Goal: Task Accomplishment & Management: Complete application form

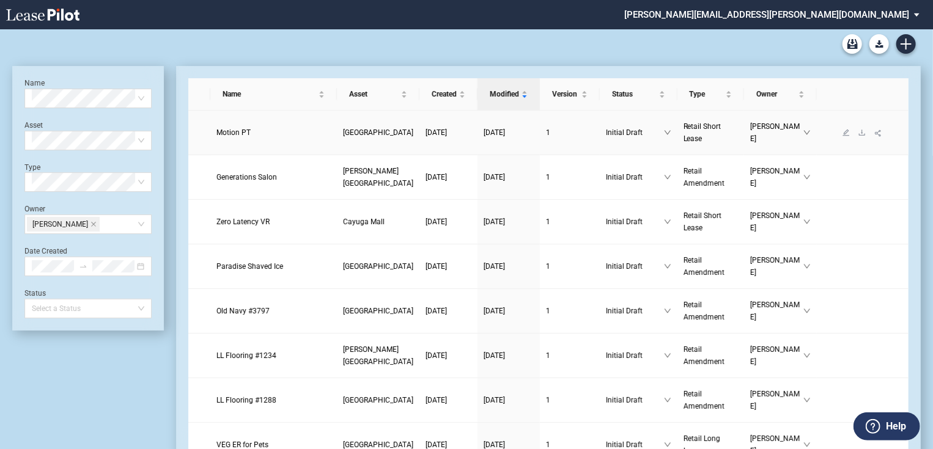
click at [244, 135] on span "Motion PT" at bounding box center [233, 132] width 34 height 9
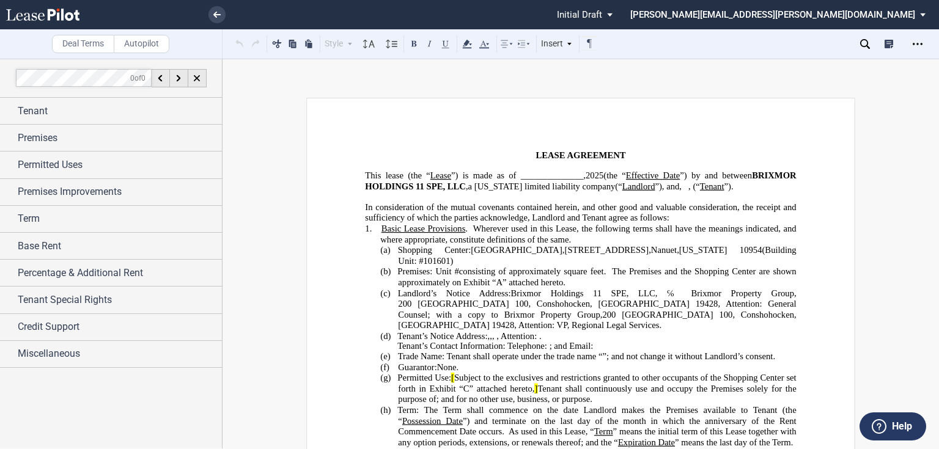
click at [562, 175] on span "”) is made as of ______________," at bounding box center [518, 175] width 134 height 10
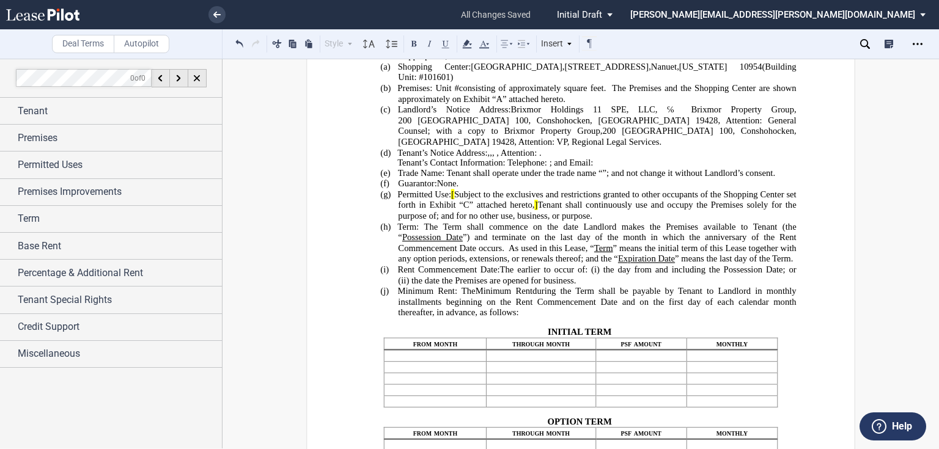
scroll to position [196, 0]
click at [570, 199] on span "Tenant shall continuously use and occupy the Premises solely for the purpose of" at bounding box center [598, 209] width 400 height 21
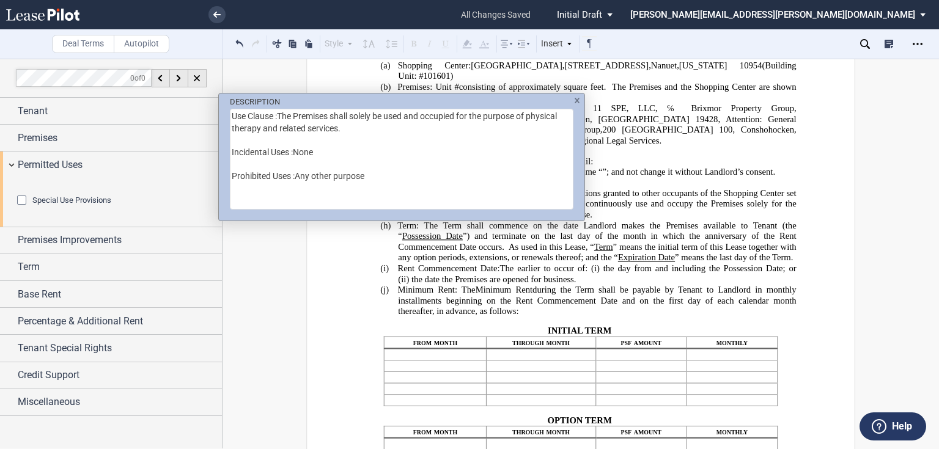
drag, startPoint x: 530, startPoint y: 115, endPoint x: 202, endPoint y: 122, distance: 328.2
click at [202, 122] on div "DESCRIPTION Use Clause :The Premises shall solely be used and occupied for the …" at bounding box center [469, 224] width 939 height 449
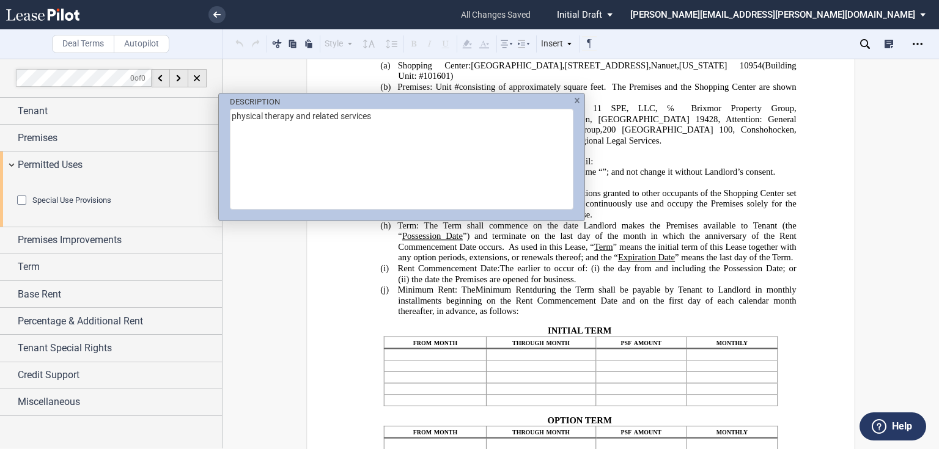
type textarea "physical therapy and related services"
click at [752, 264] on div "DESCRIPTION physical therapy and related services" at bounding box center [469, 224] width 939 height 449
click at [664, 213] on div "DESCRIPTION physical therapy and related services" at bounding box center [469, 224] width 939 height 449
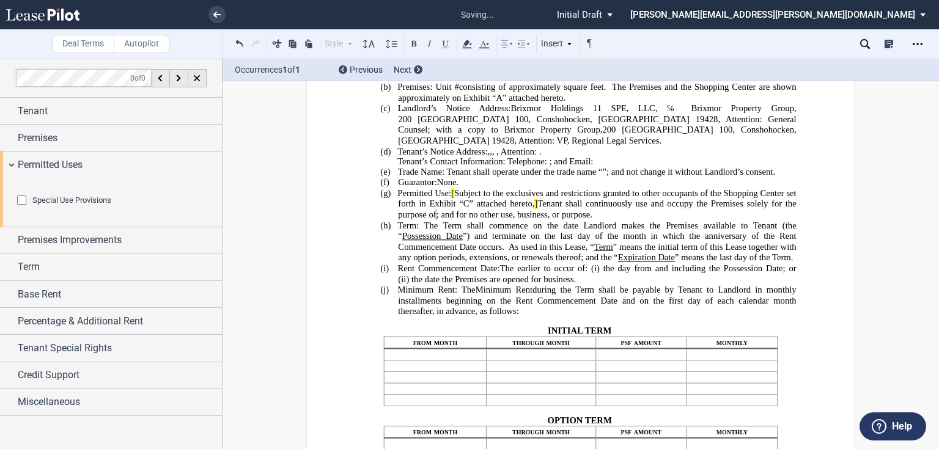
click at [535, 252] on span "As used in this Lease, “" at bounding box center [551, 247] width 86 height 10
click at [56, 169] on span "Permitted Uses" at bounding box center [50, 165] width 65 height 15
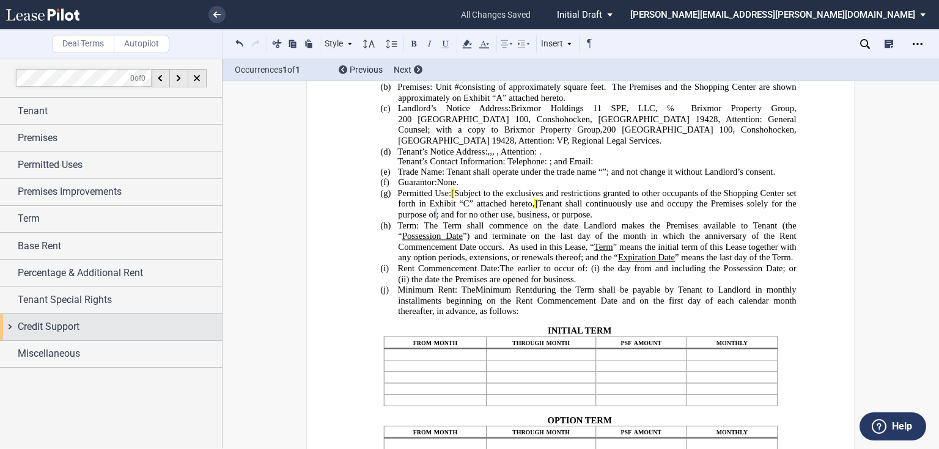
click at [40, 321] on span "Credit Support" at bounding box center [49, 327] width 62 height 15
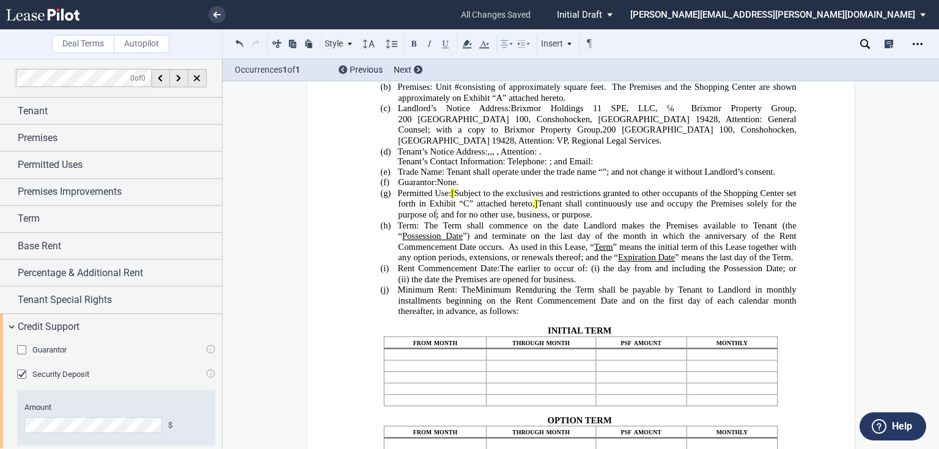
click at [24, 349] on div "Guarantor" at bounding box center [23, 351] width 12 height 12
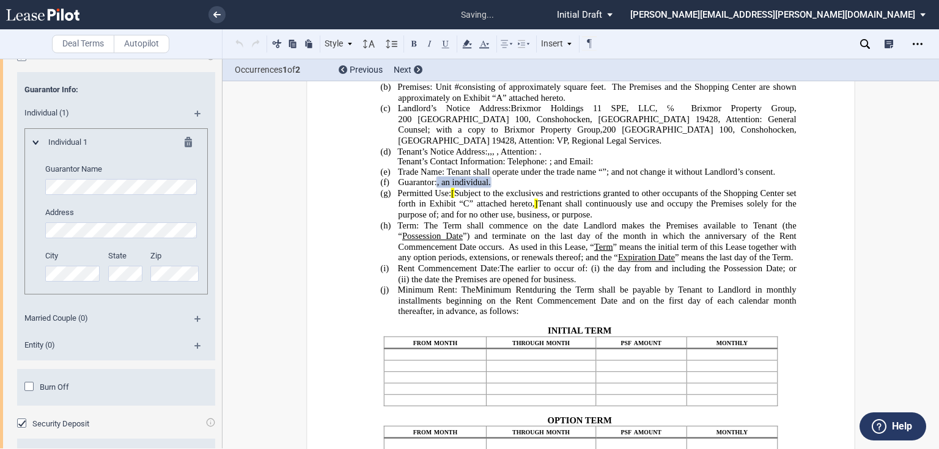
scroll to position [0, 0]
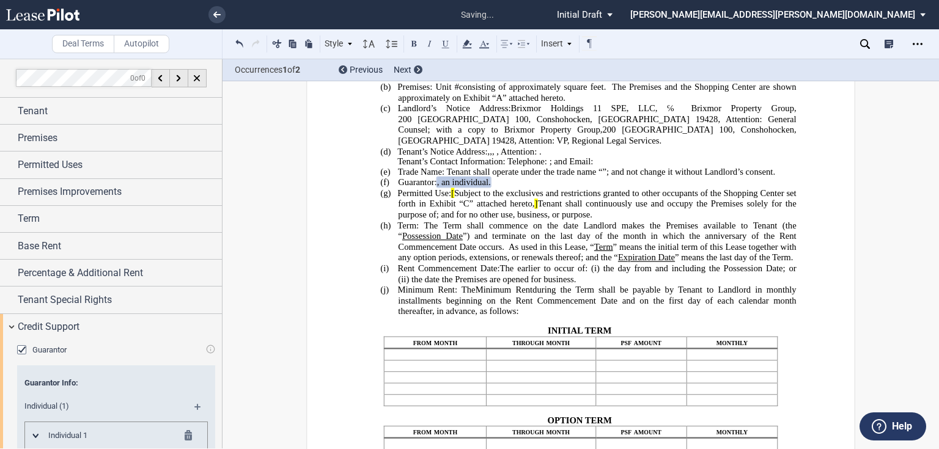
click at [27, 347] on div "Guarantor" at bounding box center [23, 351] width 12 height 12
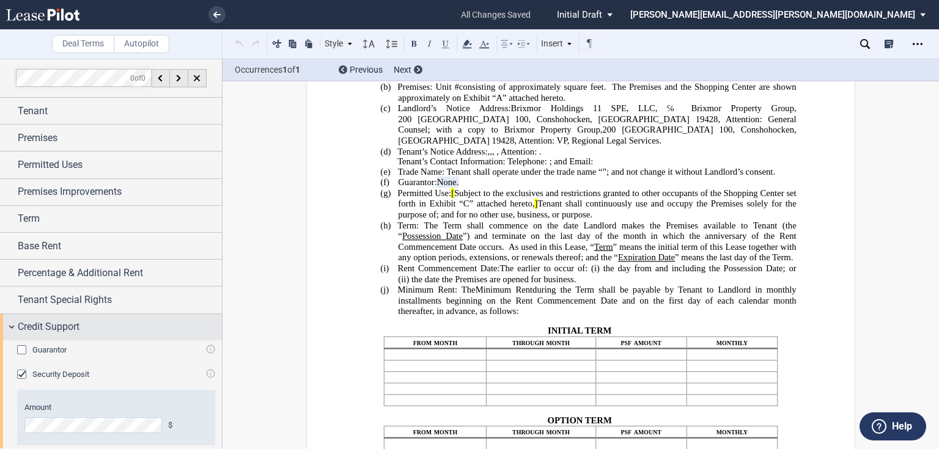
click at [25, 328] on span "Credit Support" at bounding box center [49, 327] width 62 height 15
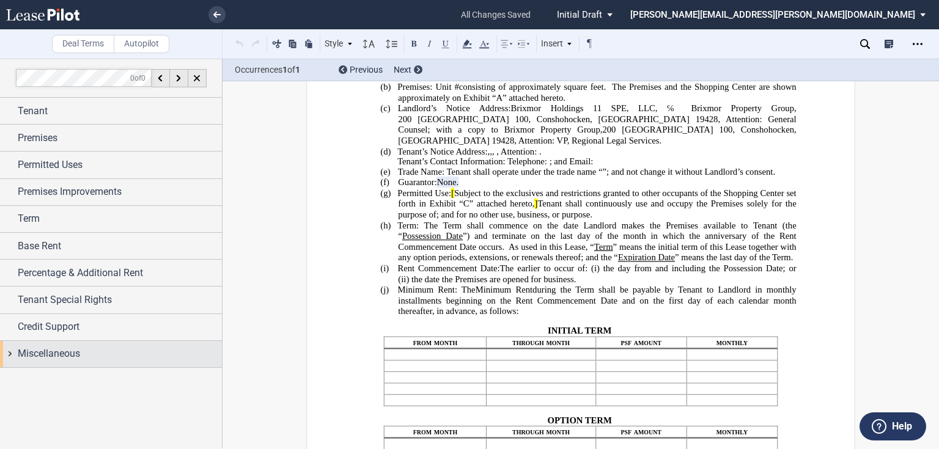
click at [37, 352] on span "Miscellaneous" at bounding box center [49, 353] width 62 height 15
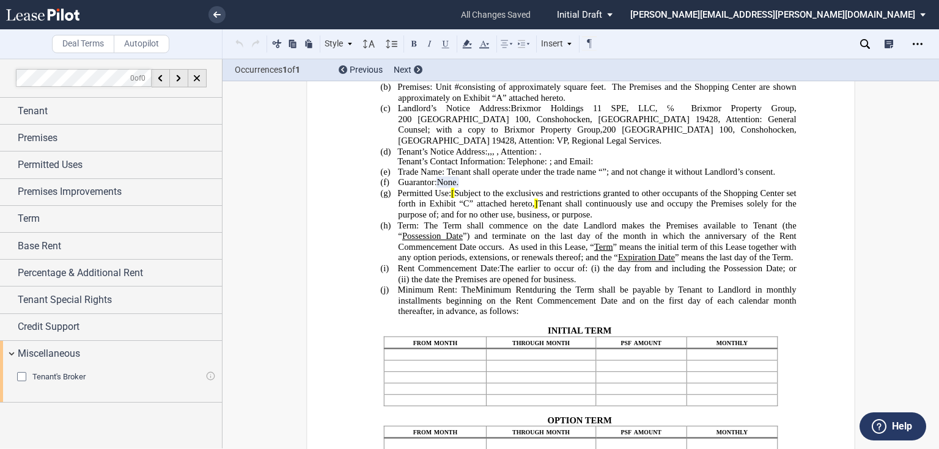
click at [49, 373] on span "Tenant's Broker" at bounding box center [58, 376] width 53 height 9
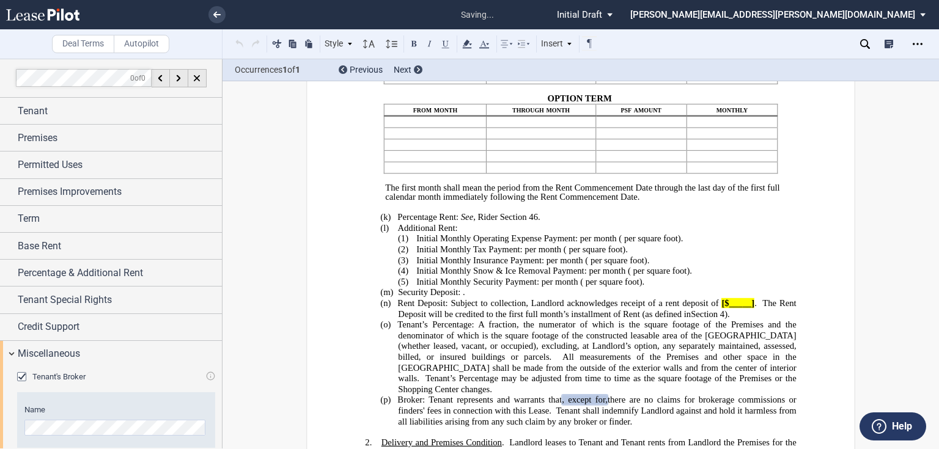
scroll to position [699, 0]
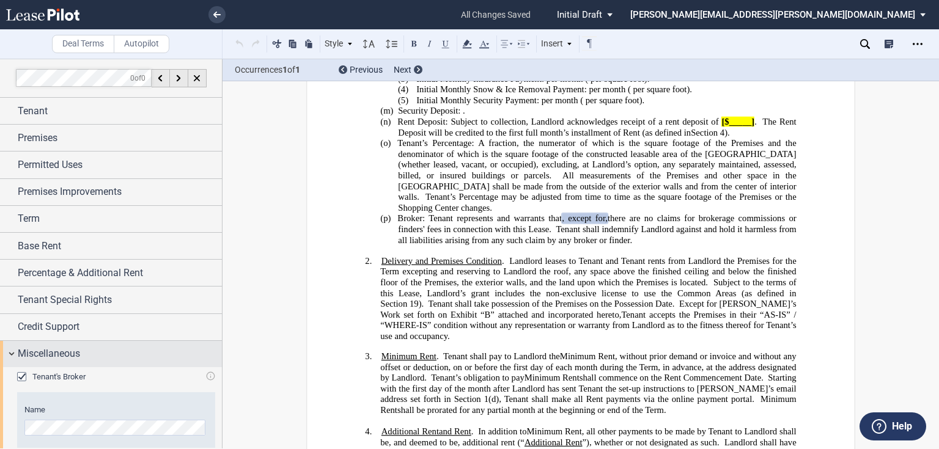
click at [55, 354] on span "Miscellaneous" at bounding box center [49, 353] width 62 height 15
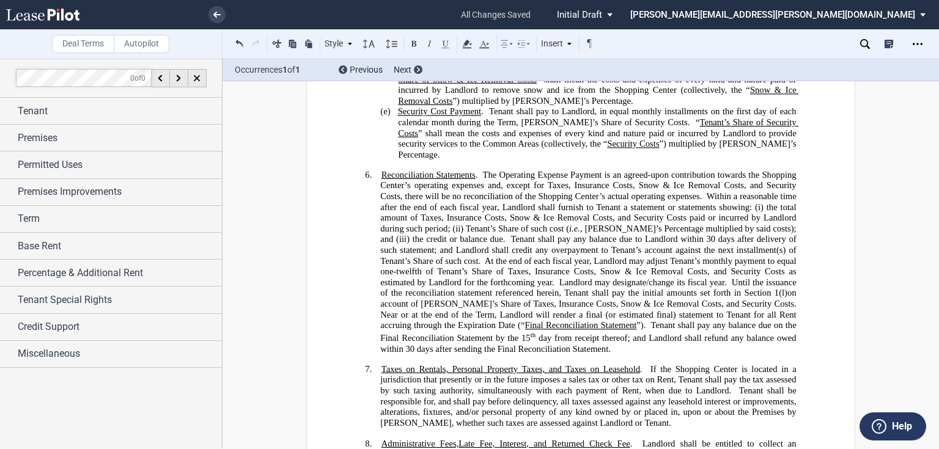
scroll to position [1481, 0]
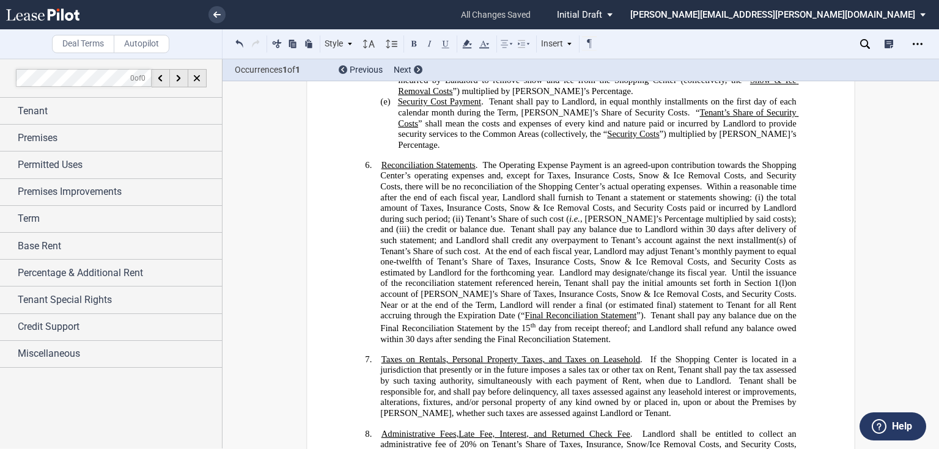
click at [865, 43] on icon at bounding box center [865, 44] width 10 height 10
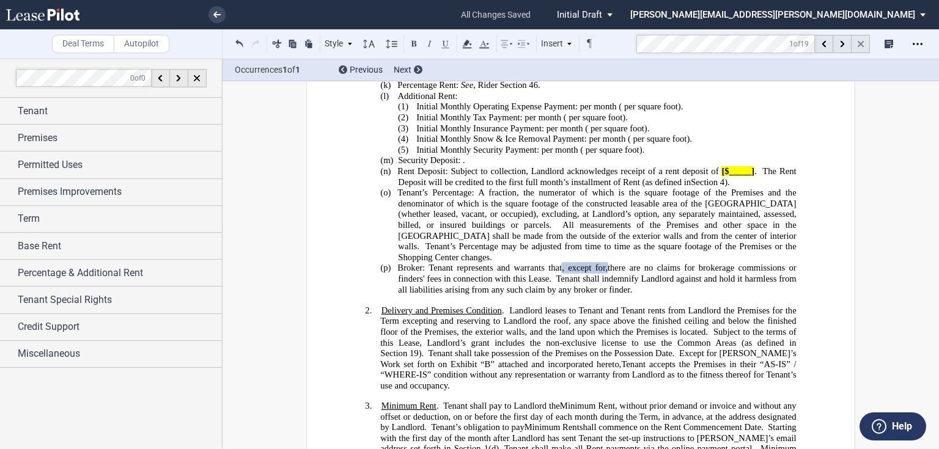
scroll to position [173, 0]
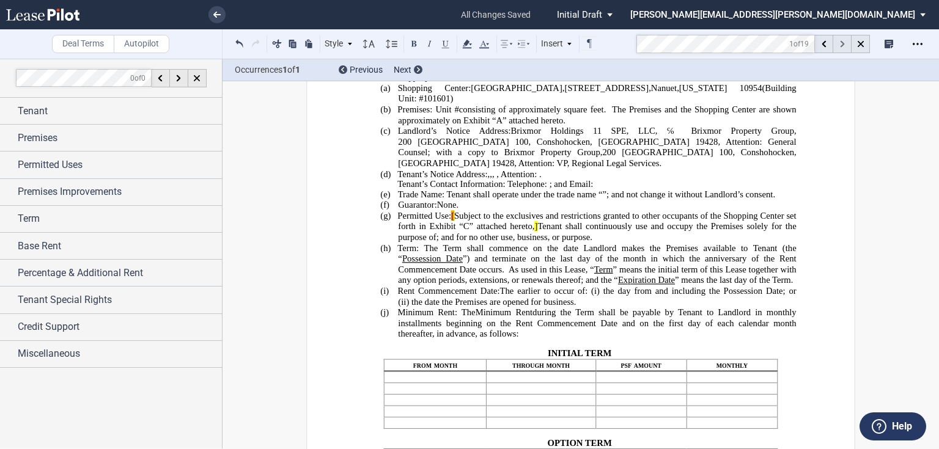
click at [841, 44] on icon at bounding box center [842, 44] width 4 height 7
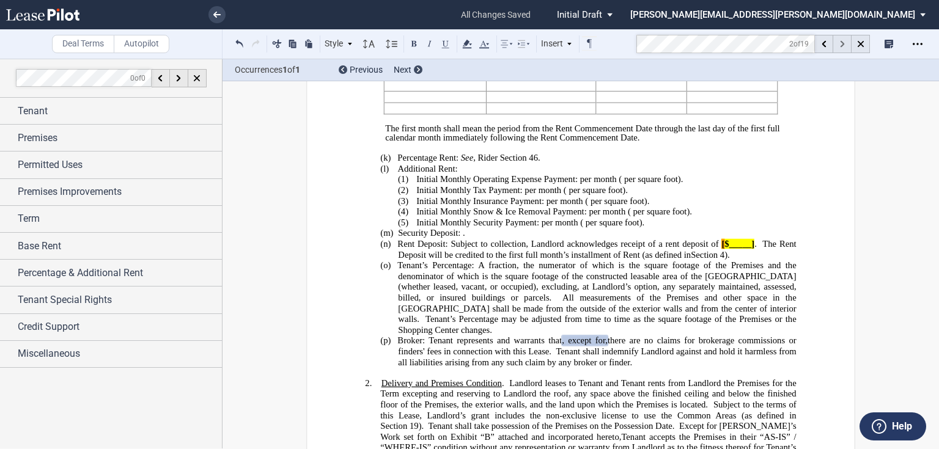
scroll to position [614, 0]
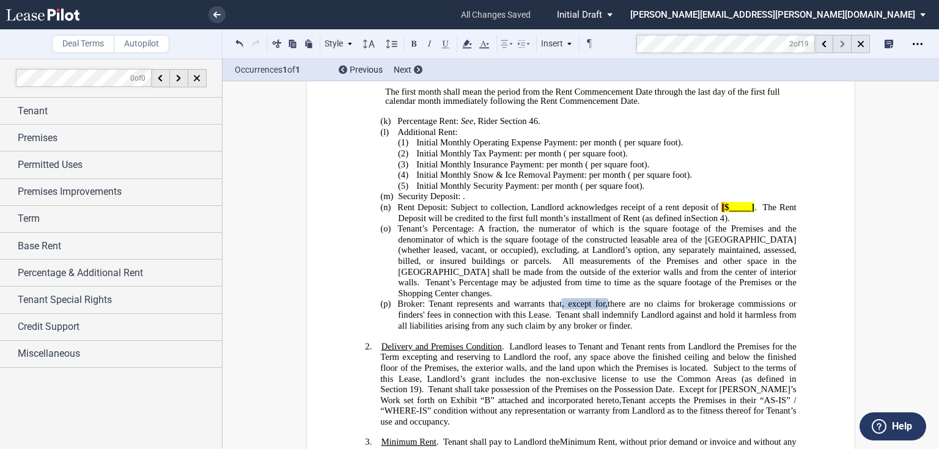
click at [841, 44] on icon at bounding box center [842, 44] width 4 height 7
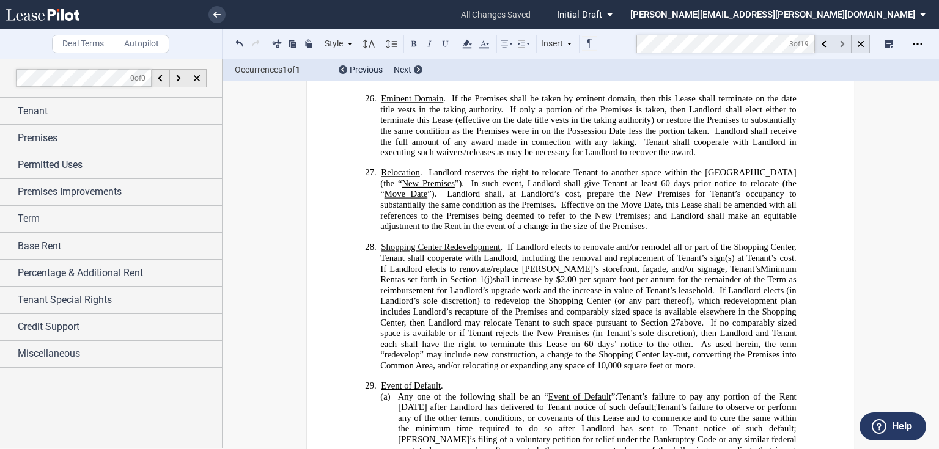
scroll to position [7479, 0]
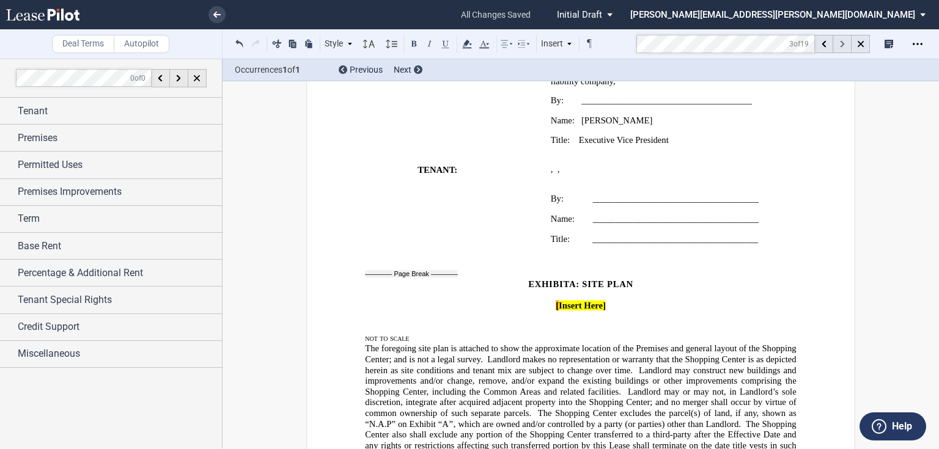
click at [841, 44] on icon at bounding box center [842, 44] width 4 height 7
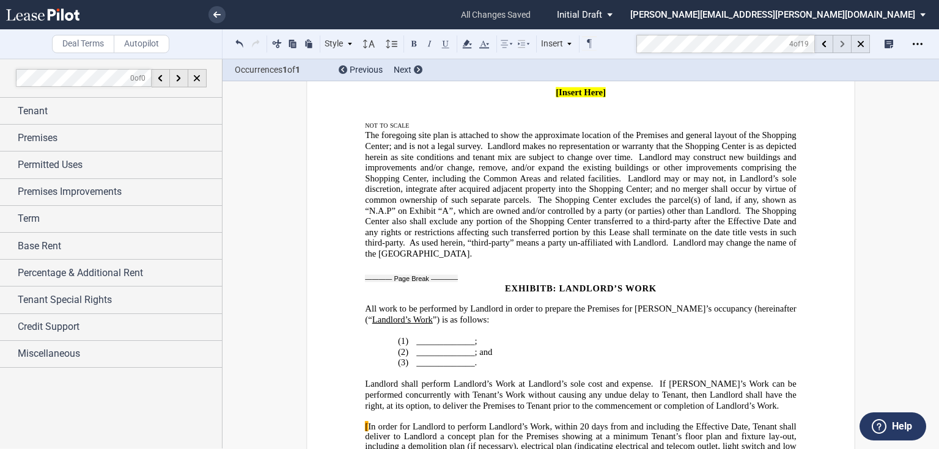
scroll to position [7814, 0]
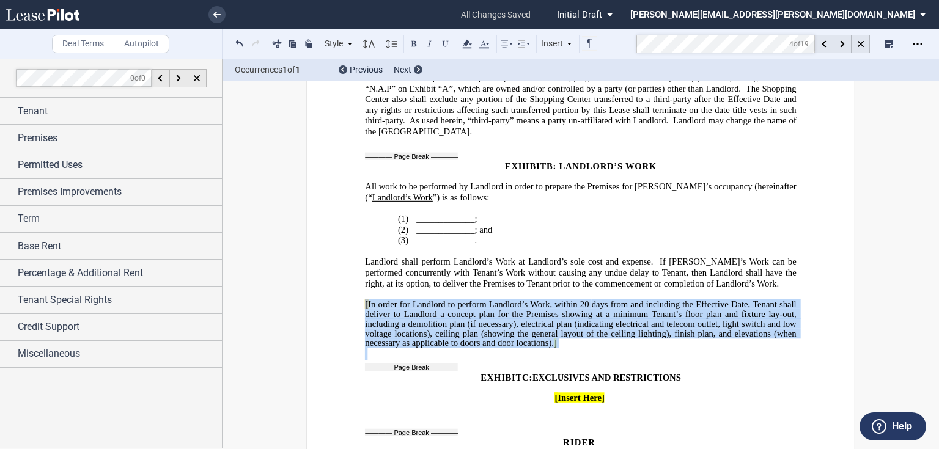
drag, startPoint x: 403, startPoint y: 222, endPoint x: 580, endPoint y: 262, distance: 181.0
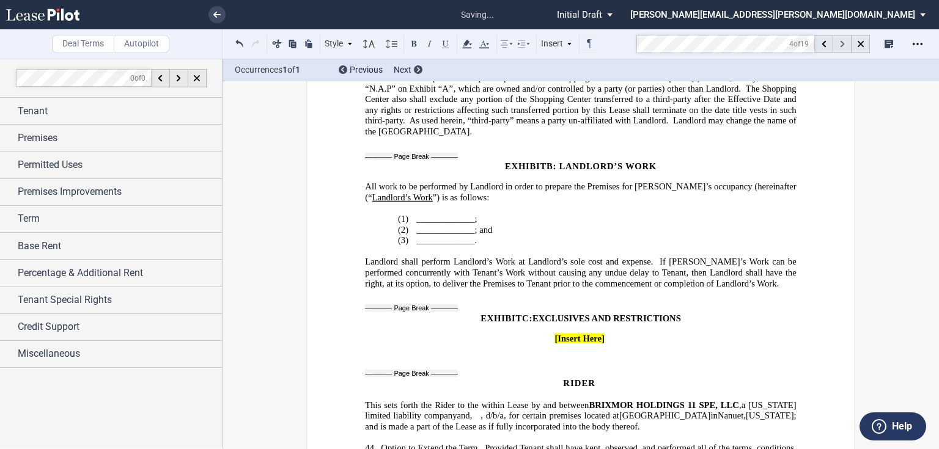
click at [840, 45] on icon at bounding box center [842, 44] width 4 height 7
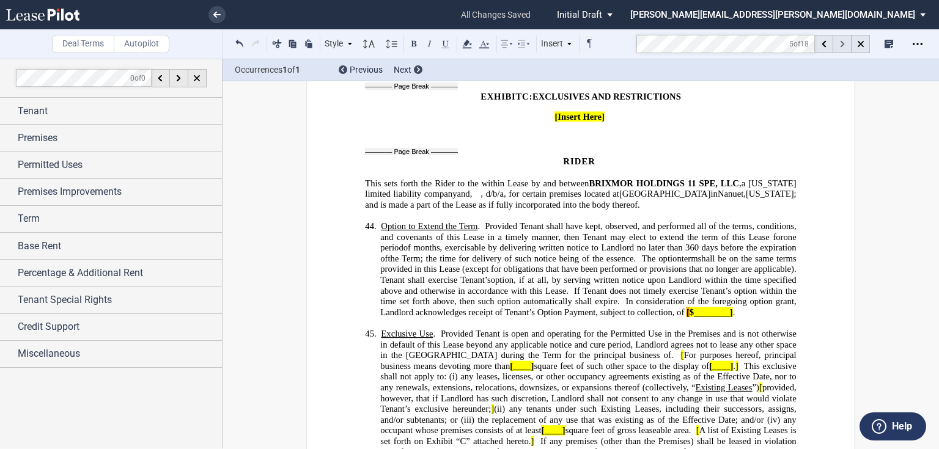
scroll to position [8055, 0]
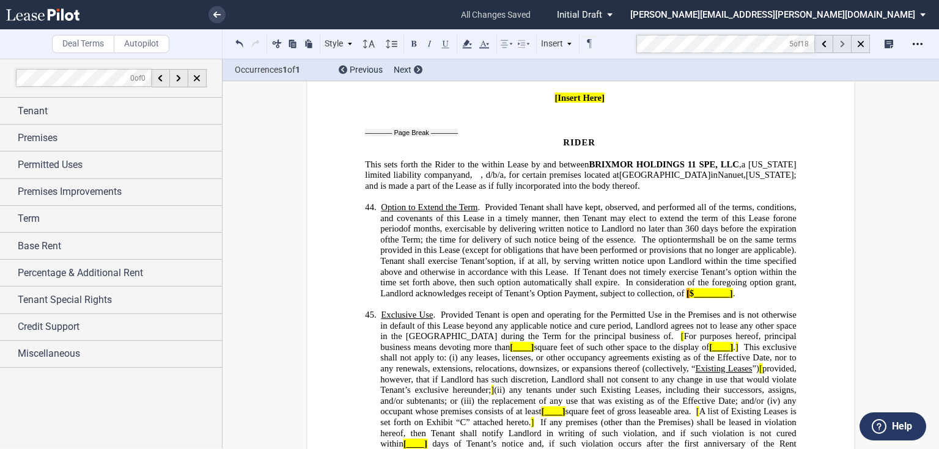
click at [840, 45] on icon at bounding box center [842, 44] width 4 height 7
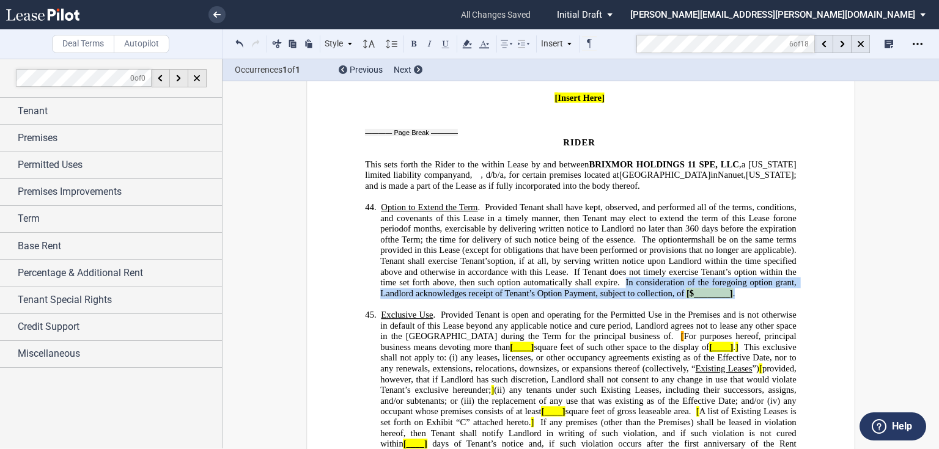
drag, startPoint x: 669, startPoint y: 205, endPoint x: 782, endPoint y: 215, distance: 114.1
click at [782, 215] on p "44. Option to Extend the Term . Provided Tenant shall have kept, observed, and …" at bounding box center [588, 250] width 416 height 97
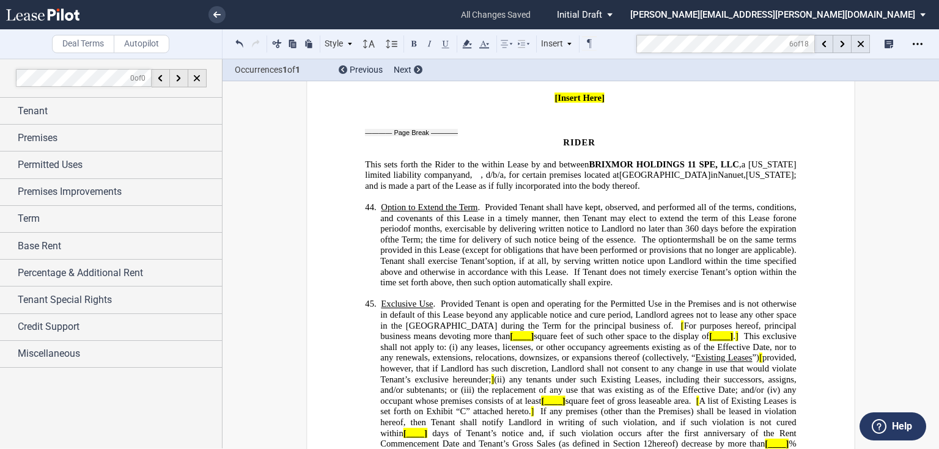
scroll to position [8006, 0]
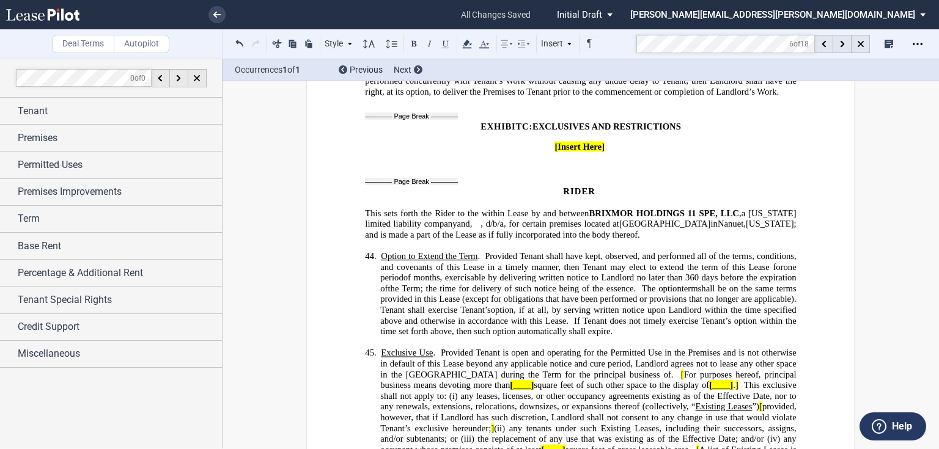
click at [698, 273] on span ", exercisable by delivering written notice to Landlord no later than 360" at bounding box center [569, 278] width 258 height 10
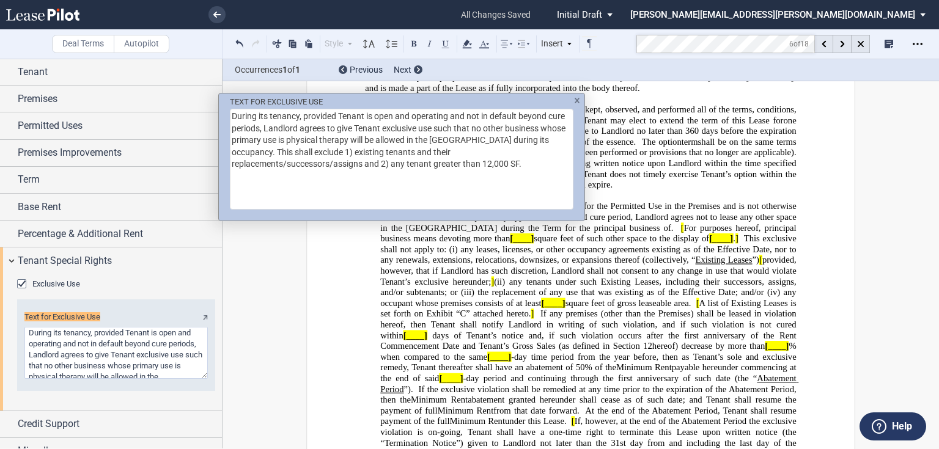
scroll to position [47, 0]
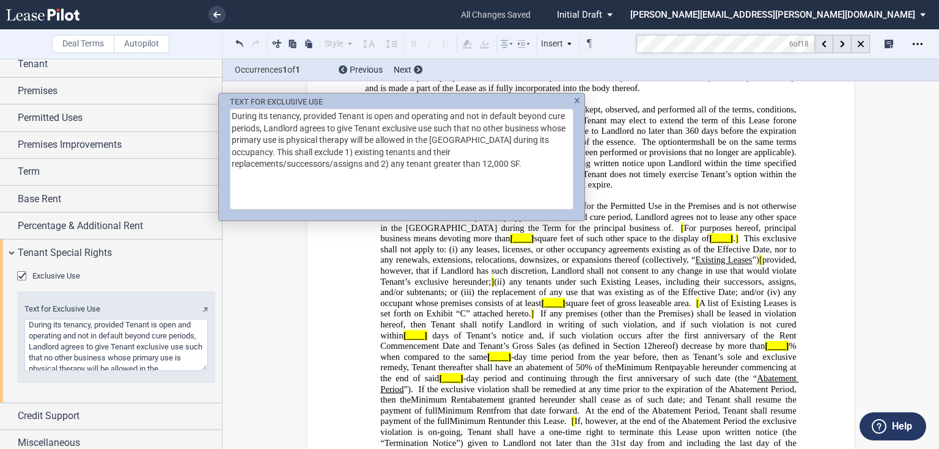
drag, startPoint x: 310, startPoint y: 140, endPoint x: 221, endPoint y: 111, distance: 93.9
click at [221, 111] on div "TEXT FOR EXCLUSIVE USE During its tenancy, provided Tenant is open and operatin…" at bounding box center [401, 151] width 365 height 117
type textarea "physical therapy will be allowed in the Shopping Center during its occupancy. T…"
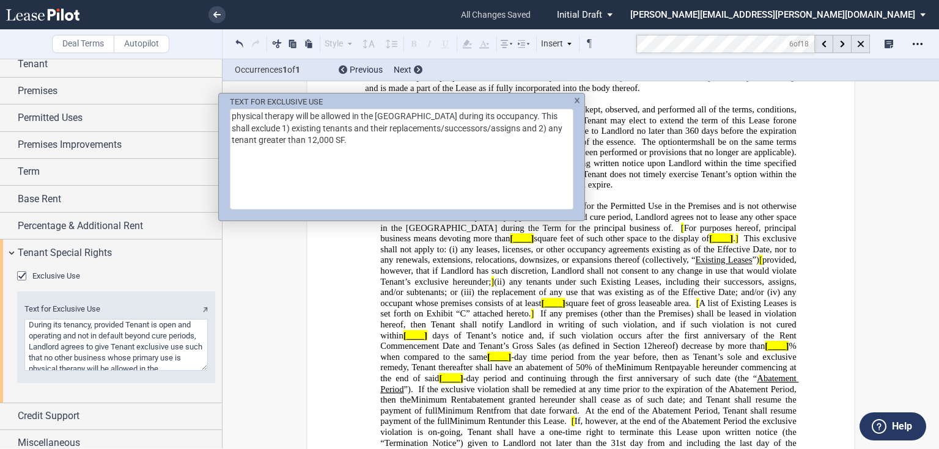
type textarea "physical therapy will be allowed in the Shopping Center during its occupancy. T…"
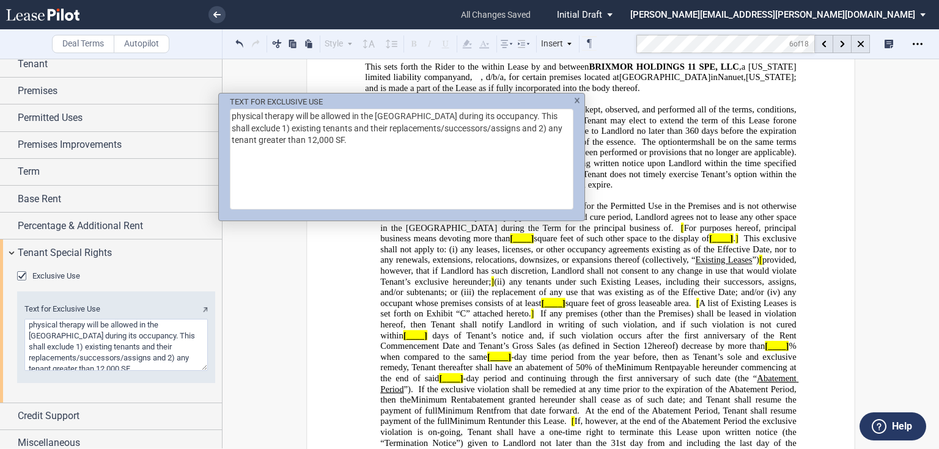
type textarea "physical therapy This shall exclude 1) existing tenants and their replacements/…"
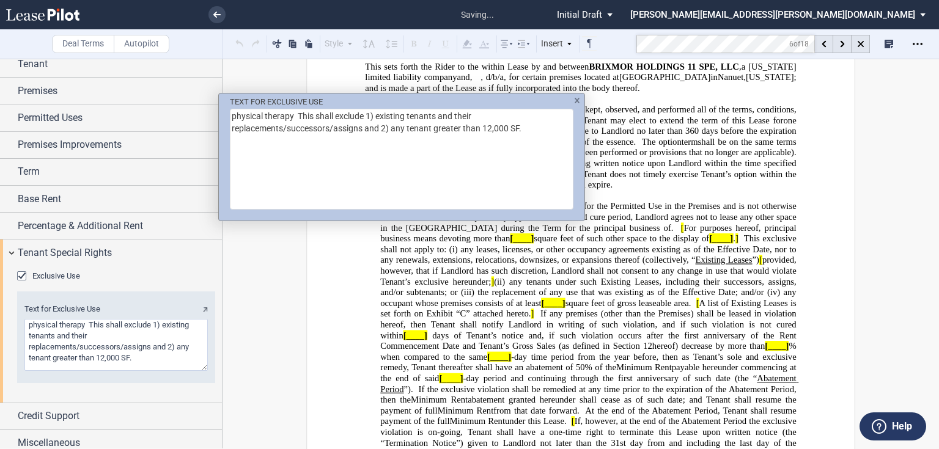
type textarea "physical therapy . This shall exclude 1) existing tenants and their replacement…"
click at [293, 114] on textarea "physical therapy . This shall exclude 1) existing tenants and their replacement…" at bounding box center [401, 159] width 343 height 101
type textarea "physical therapy. This shall exclude 1) existing tenants and their replacements…"
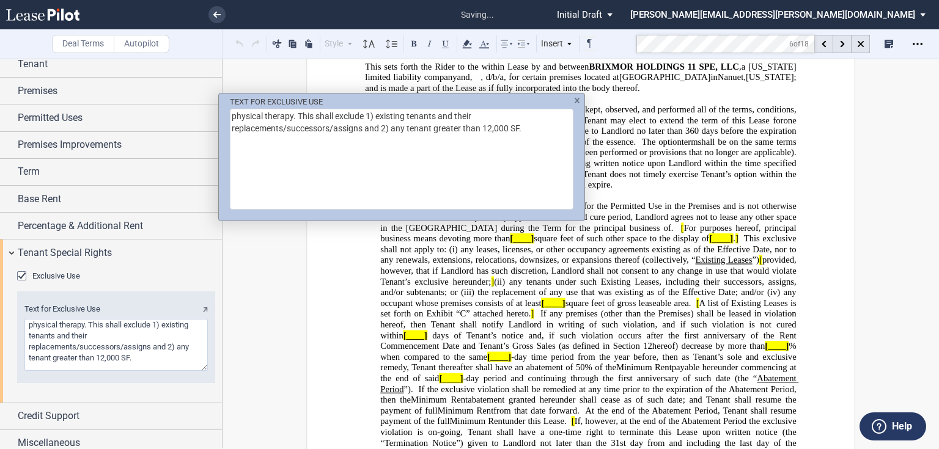
type textarea "physical therapy This shall exclude 1) existing tenants and their replacements/…"
type textarea "physical therapy. This shall exclude 1) existing tenants and their replacements…"
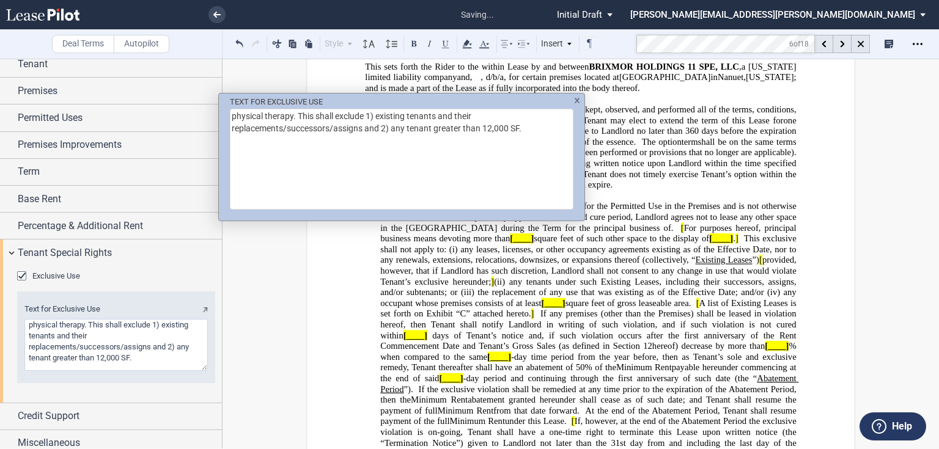
click at [722, 165] on div "TEXT FOR EXCLUSIVE USE physical therapy. This shall exclude 1) existing tenants…" at bounding box center [469, 224] width 939 height 449
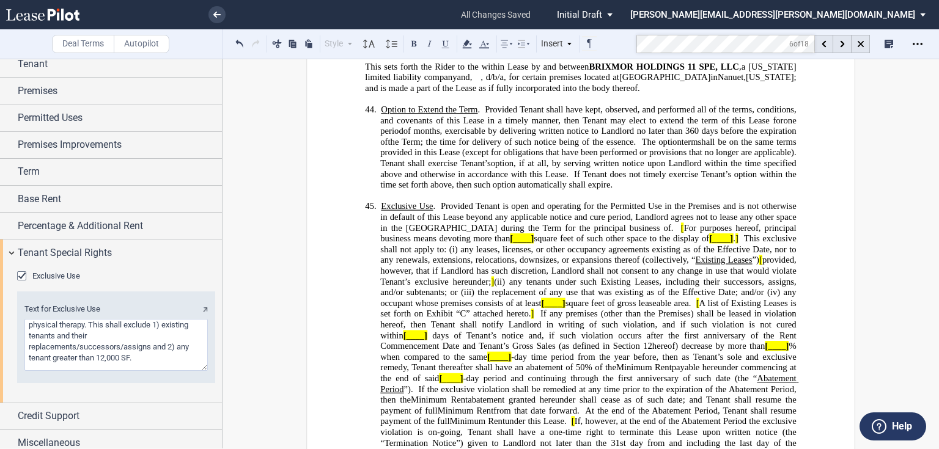
click at [684, 223] on span "[" at bounding box center [682, 228] width 3 height 10
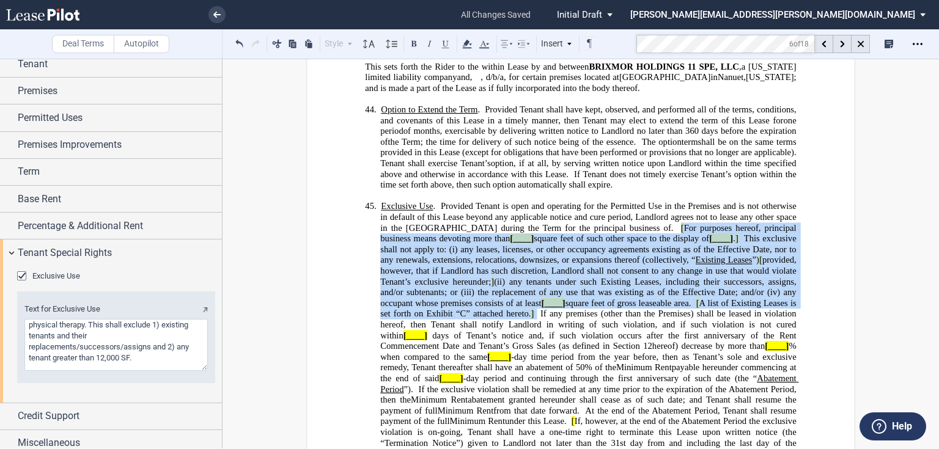
drag, startPoint x: 716, startPoint y: 159, endPoint x: 604, endPoint y: 244, distance: 140.4
click at [604, 244] on span "Exclusive Use . Provided Tenant is open and operating for the Permitted Use in …" at bounding box center [589, 287] width 418 height 172
click at [657, 244] on span "any leases, licenses, or other occupancy agreements existing as of the Effectiv…" at bounding box center [589, 254] width 418 height 21
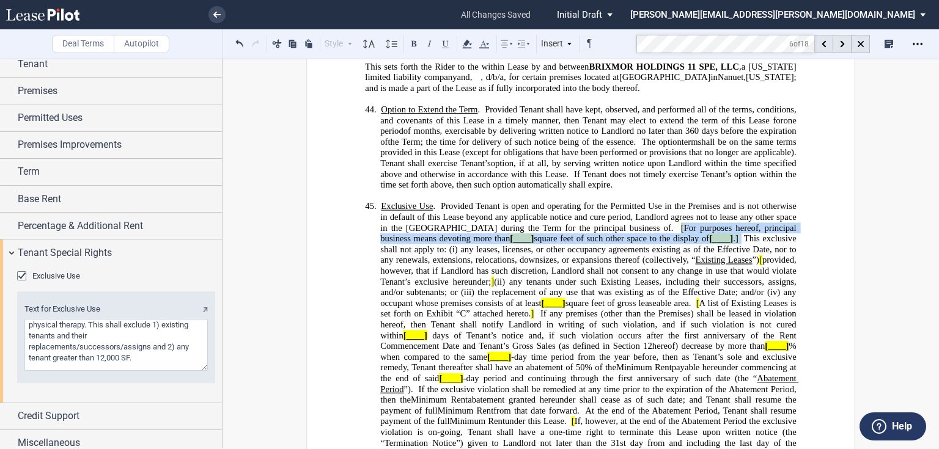
drag, startPoint x: 716, startPoint y: 160, endPoint x: 776, endPoint y: 170, distance: 61.4
click at [776, 201] on span "Exclusive Use . Provided Tenant is open and operating for the Permitted Use in …" at bounding box center [589, 287] width 418 height 172
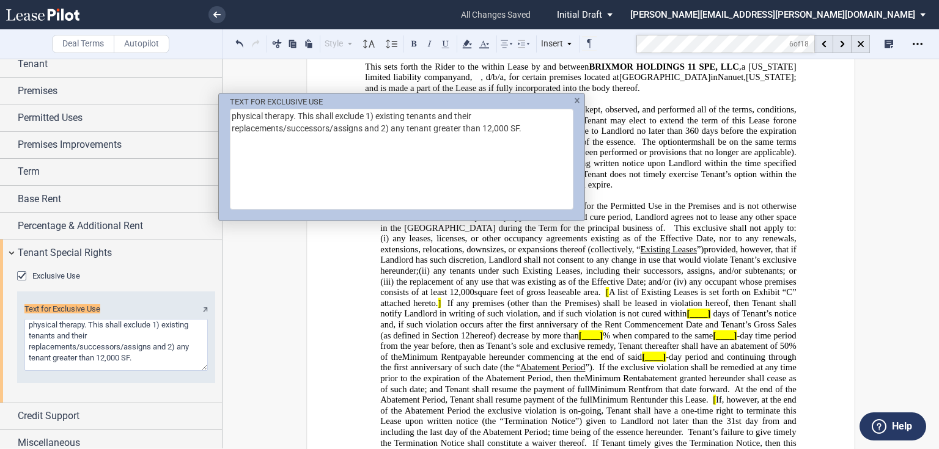
scroll to position [54, 0]
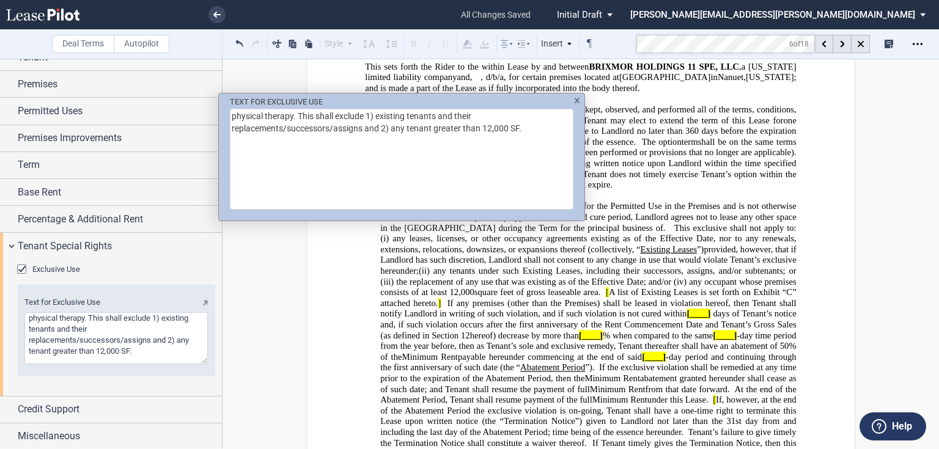
drag, startPoint x: 293, startPoint y: 118, endPoint x: 530, endPoint y: 137, distance: 237.3
click at [530, 137] on textarea "physical therapy. This shall exclude 1) existing tenants and their replacements…" at bounding box center [401, 159] width 343 height 101
type textarea "physical therapy"
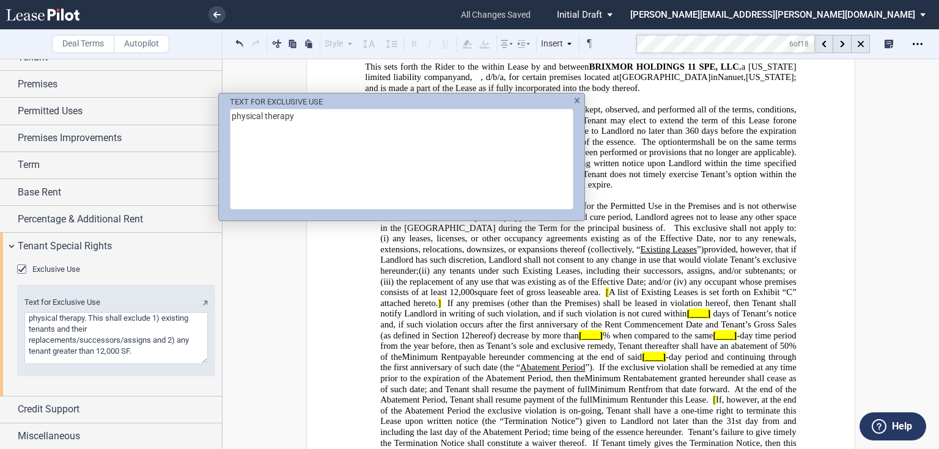
type textarea "physical therapy"
click at [697, 175] on div "TEXT FOR EXCLUSIVE USE physical therapy" at bounding box center [469, 224] width 939 height 449
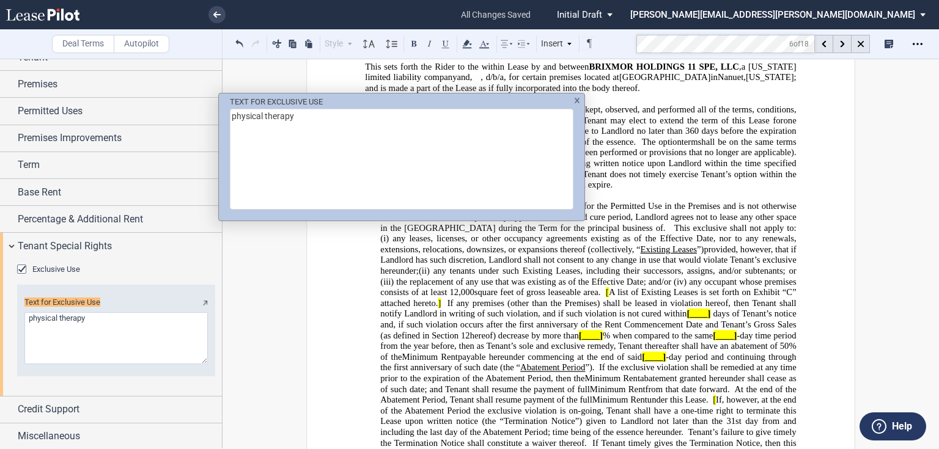
click at [672, 185] on div "TEXT FOR EXCLUSIVE USE physical therapy" at bounding box center [469, 224] width 939 height 449
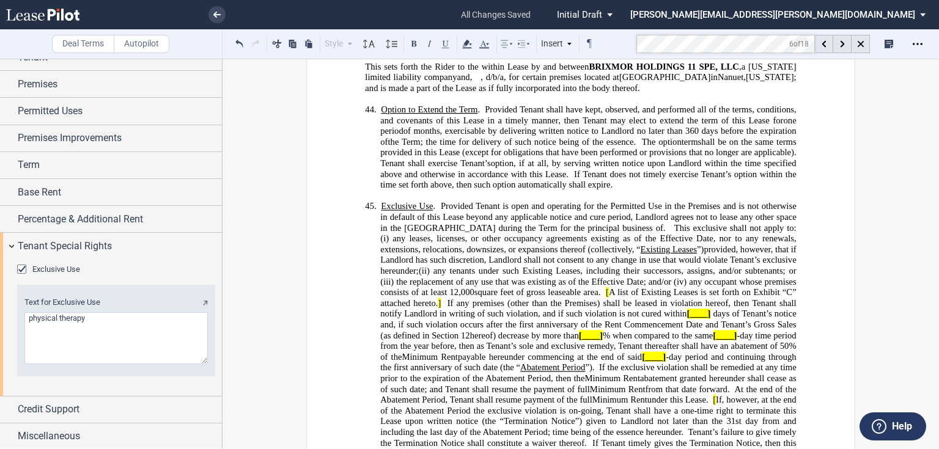
click at [637, 352] on span "payable hereunder commencing at the end of said" at bounding box center [550, 357] width 184 height 10
click at [169, 264] on div "Exclusive Use" at bounding box center [116, 270] width 198 height 12
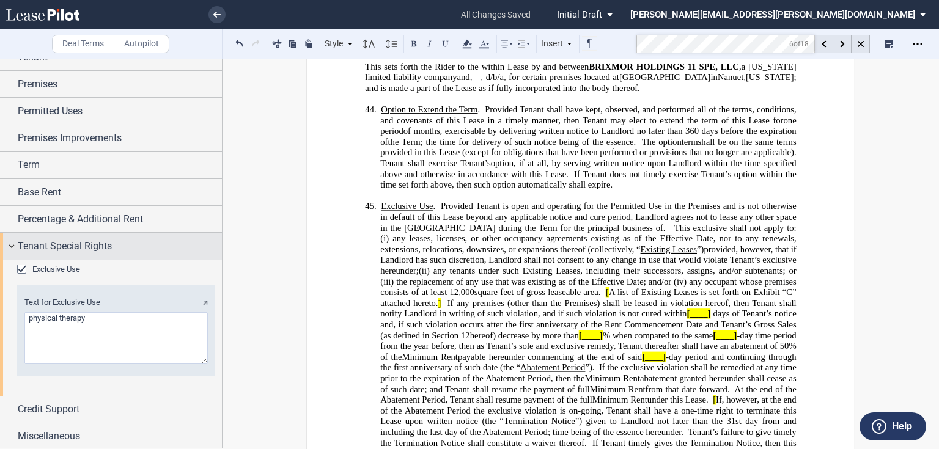
click at [54, 243] on span "Tenant Special Rights" at bounding box center [65, 246] width 94 height 15
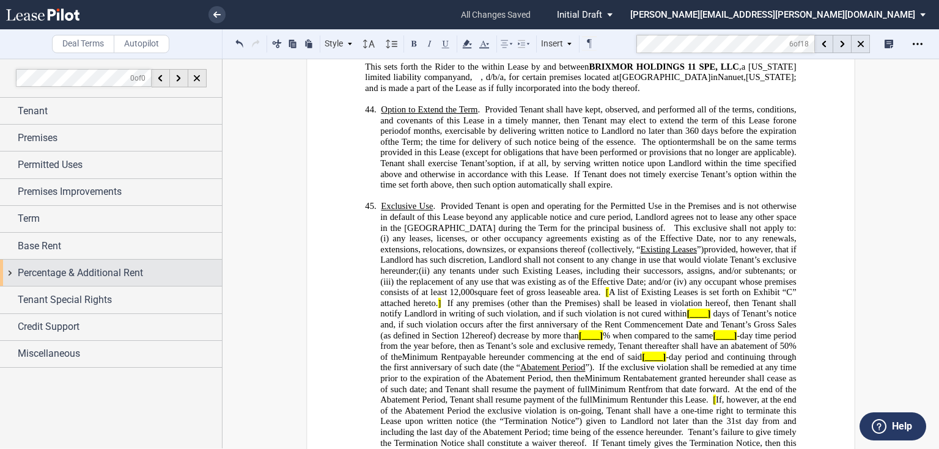
click at [86, 279] on span "Percentage & Additional Rent" at bounding box center [80, 273] width 125 height 15
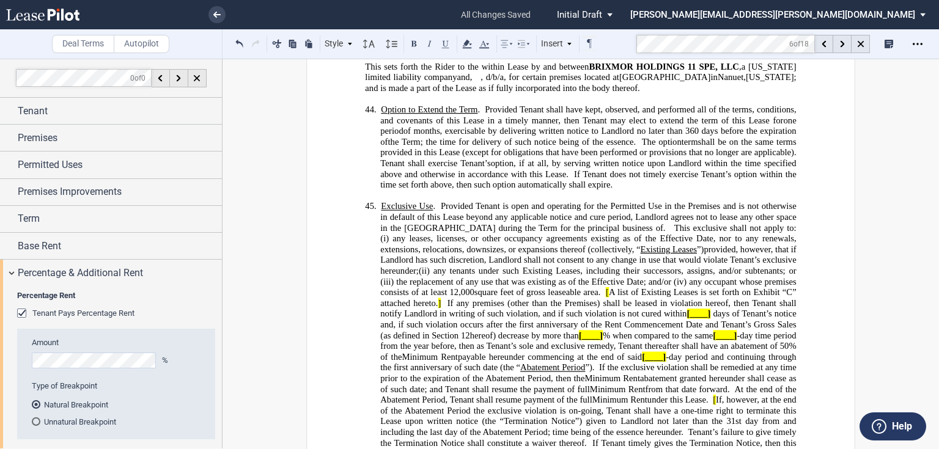
click at [20, 314] on div "Tenant Pays Percentage Rent" at bounding box center [23, 315] width 12 height 12
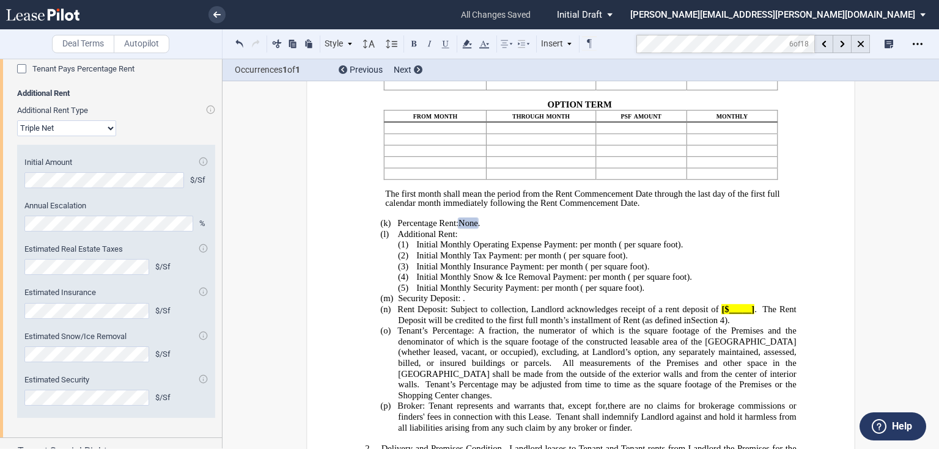
scroll to position [527, 0]
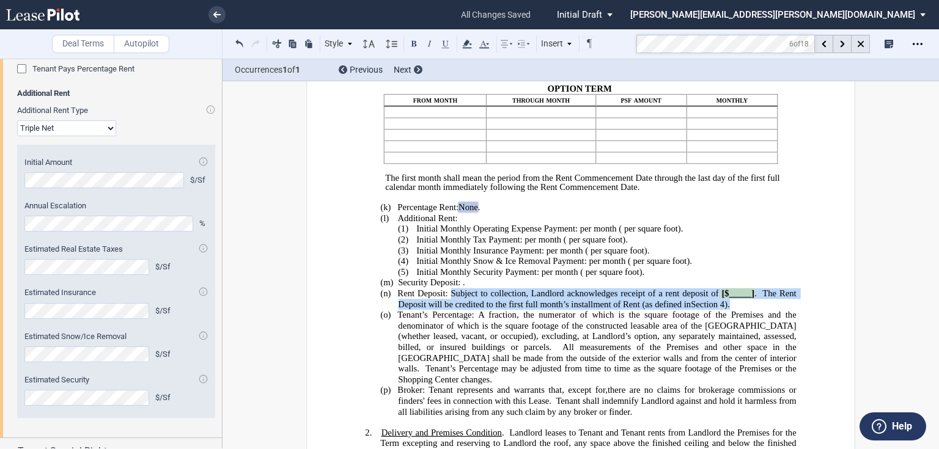
drag, startPoint x: 447, startPoint y: 301, endPoint x: 728, endPoint y: 309, distance: 281.2
click at [728, 309] on p "(n) Rent Deposit: Subject to collection, Landlord acknowledges receipt of a ren…" at bounding box center [597, 298] width 398 height 21
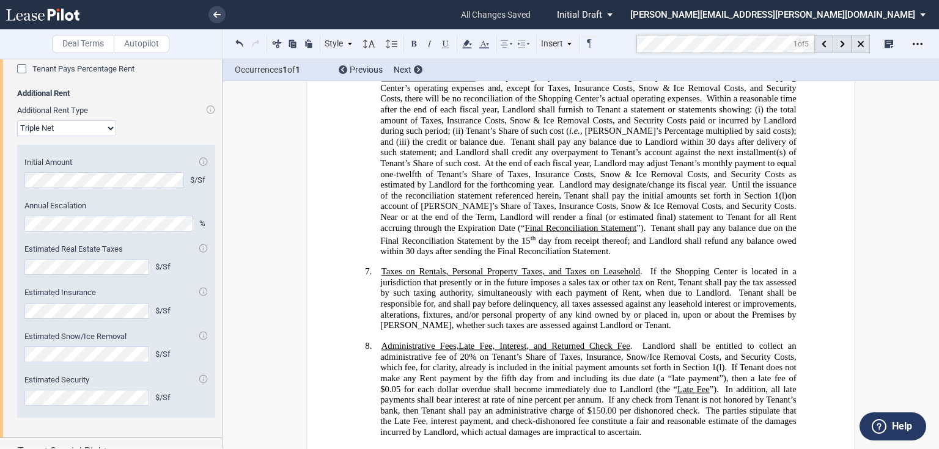
scroll to position [2242, 0]
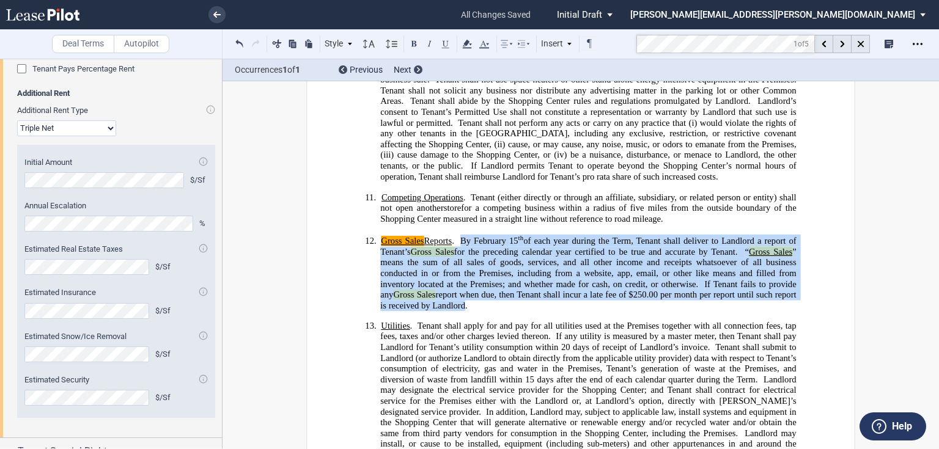
drag, startPoint x: 461, startPoint y: 215, endPoint x: 455, endPoint y: 271, distance: 55.9
click at [453, 284] on span "Gross Sales Reports . By February 15 th of each year during the Term, Tenant sh…" at bounding box center [589, 273] width 418 height 75
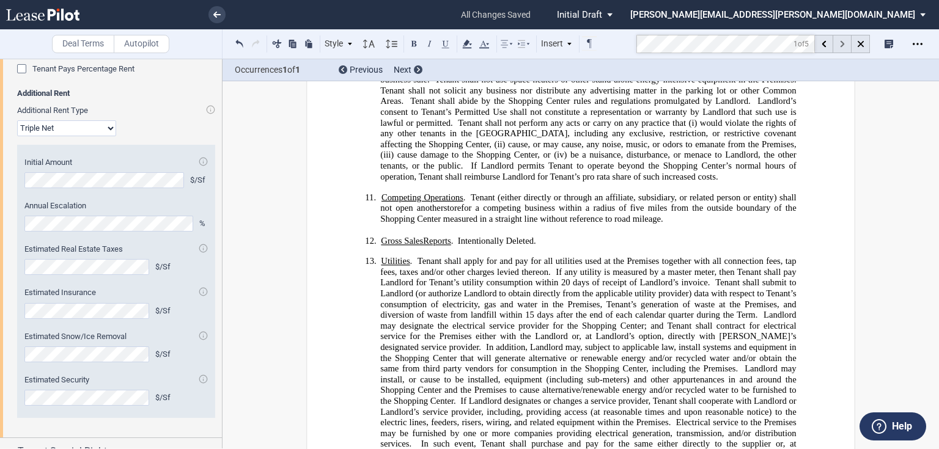
click at [838, 45] on div at bounding box center [842, 44] width 18 height 18
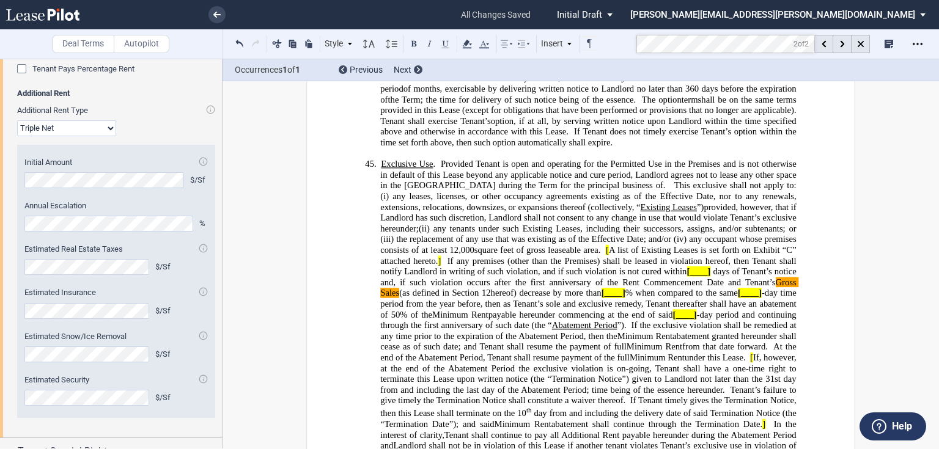
scroll to position [8071, 0]
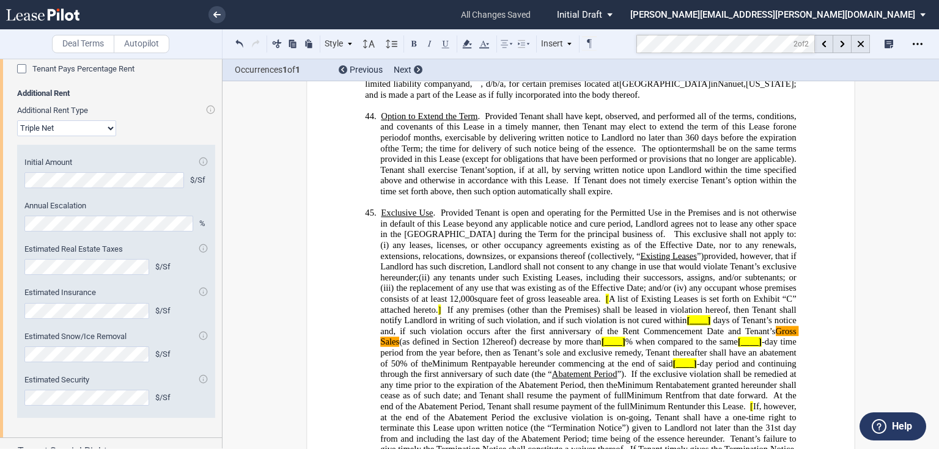
click at [609, 294] on span "[" at bounding box center [607, 299] width 3 height 10
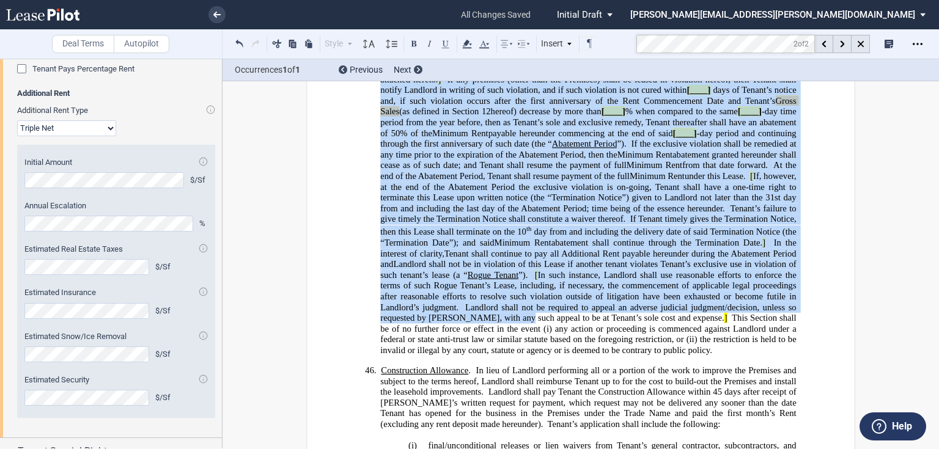
scroll to position [8315, 0]
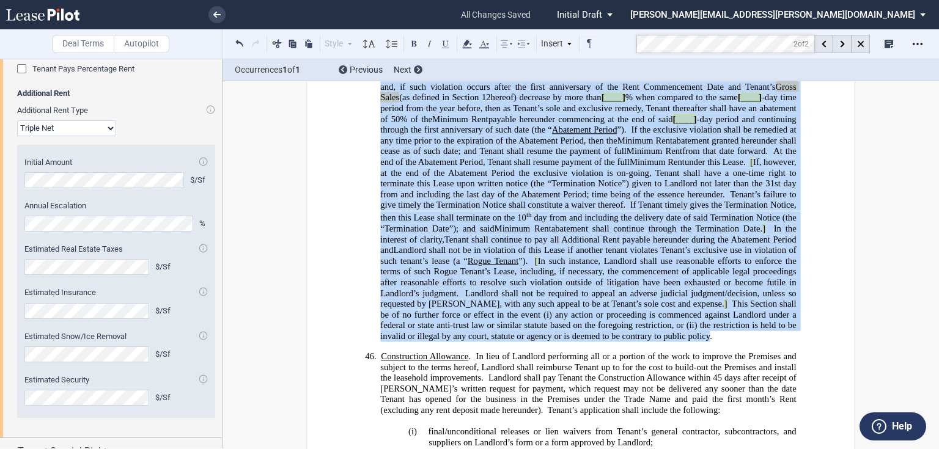
drag, startPoint x: 692, startPoint y: 221, endPoint x: 464, endPoint y: 269, distance: 233.0
click at [464, 269] on p "45. Exclusive Use . Provided Tenant is open and operating for the Permitted Use…" at bounding box center [588, 152] width 416 height 378
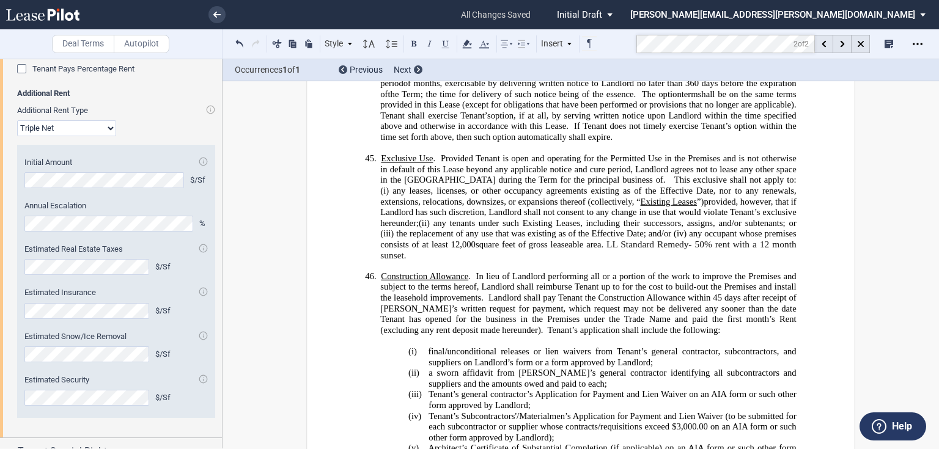
scroll to position [8120, 0]
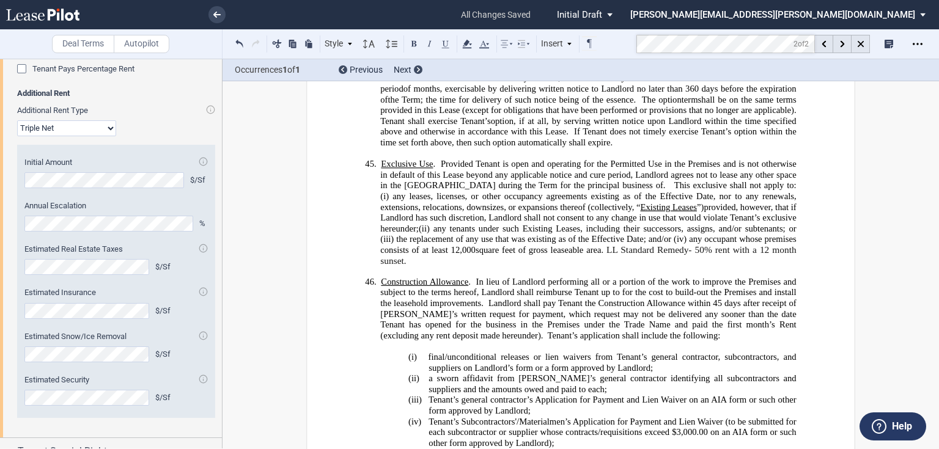
click at [706, 245] on span "LL Standard Remedy- 50% rent with a 12 month sunset ﻿" at bounding box center [589, 255] width 418 height 21
click at [550, 187] on p "45. Exclusive Use . Provided Tenant is open and operating for the Permitted Use…" at bounding box center [588, 213] width 416 height 108
click at [569, 191] on span "any leases, licenses, or other occupancy agreements existing as of the Effectiv…" at bounding box center [589, 201] width 418 height 21
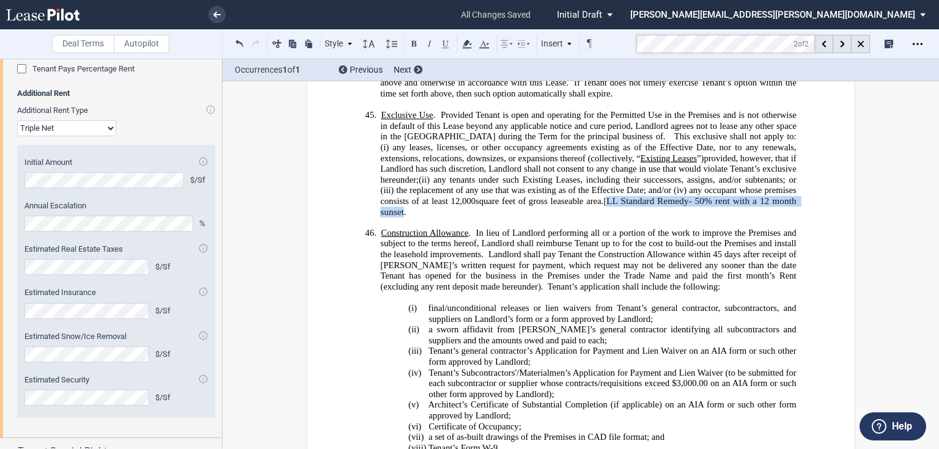
drag, startPoint x: 706, startPoint y: 125, endPoint x: 501, endPoint y: 139, distance: 205.9
click at [501, 139] on p "45. Exclusive Use . Provided Tenant is open and operating for the Permitted Use…" at bounding box center [588, 164] width 416 height 108
click at [467, 45] on icon at bounding box center [467, 44] width 15 height 15
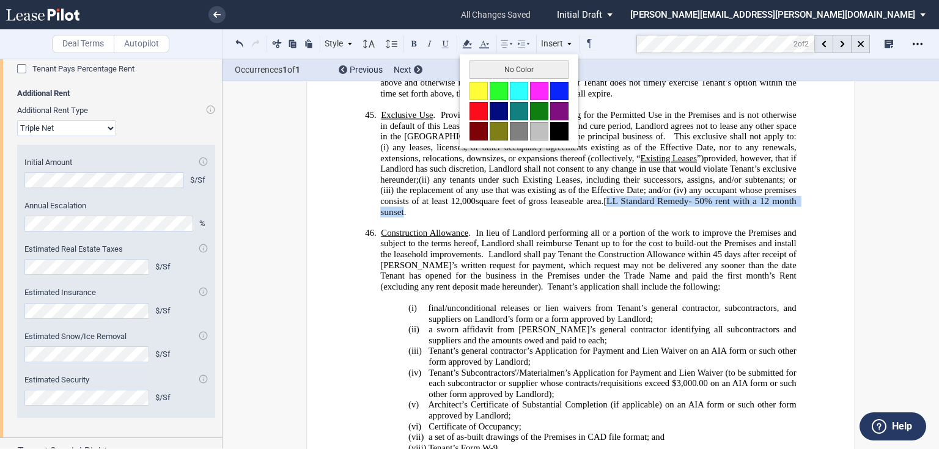
click at [476, 88] on button at bounding box center [478, 91] width 18 height 18
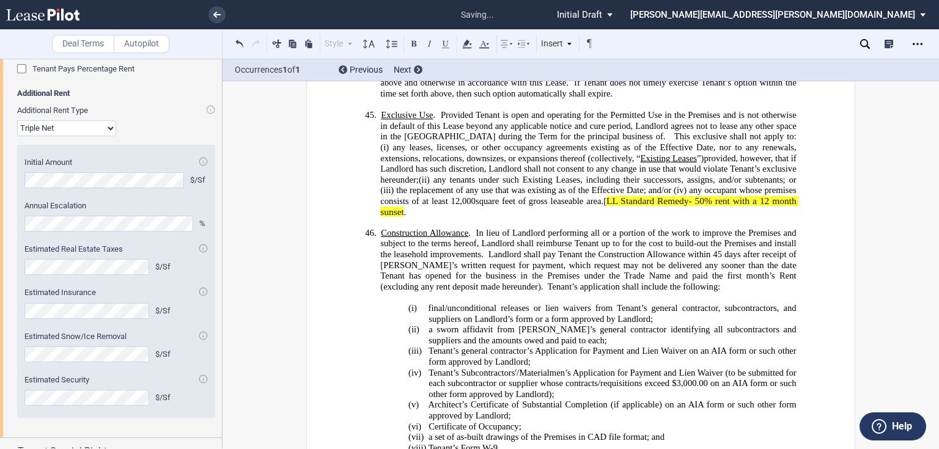
click at [526, 249] on span "days after receipt of [PERSON_NAME]’s written request for payment, which reques…" at bounding box center [589, 270] width 418 height 42
click at [547, 227] on span "In lieu of Landlord performing all or a portion of the work to improve the Prem…" at bounding box center [589, 237] width 418 height 21
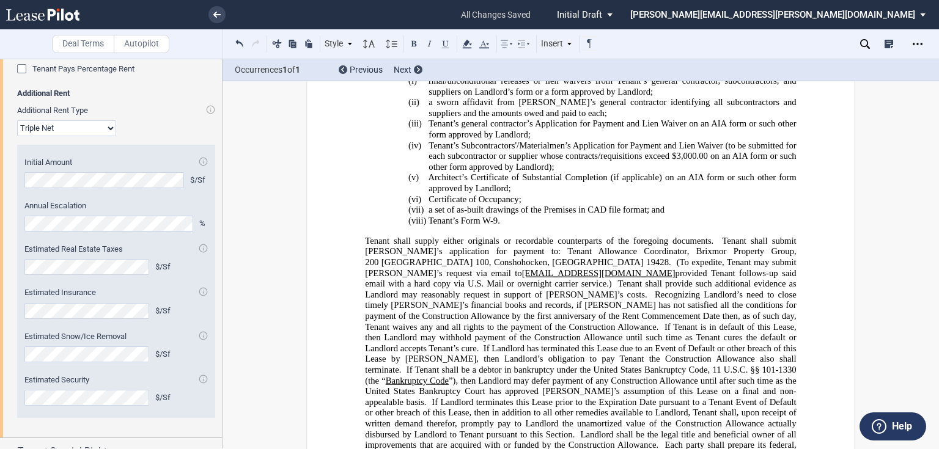
scroll to position [8397, 0]
click at [606, 289] on span "Recognizing Landlord’s need to close timely [PERSON_NAME]’s financial books and…" at bounding box center [581, 310] width 433 height 42
click at [522, 267] on span "[EMAIL_ADDRESS][DOMAIN_NAME]" at bounding box center [598, 272] width 153 height 10
click at [867, 44] on use at bounding box center [865, 44] width 10 height 10
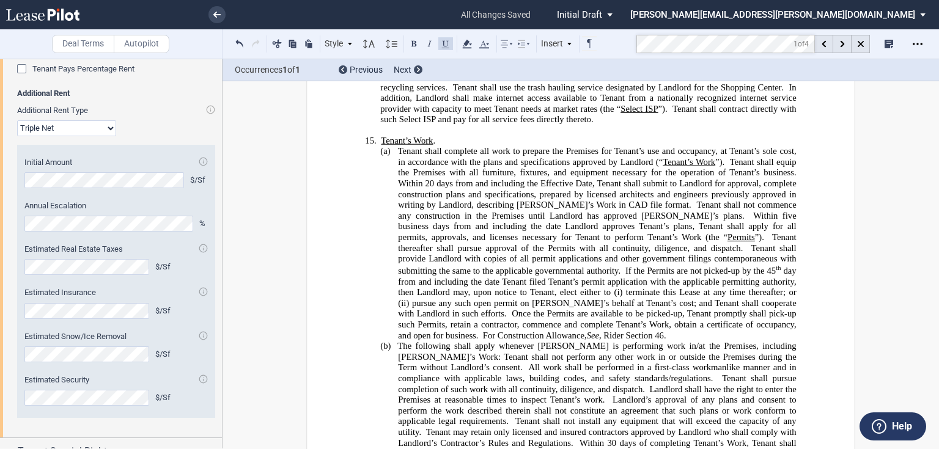
scroll to position [173, 0]
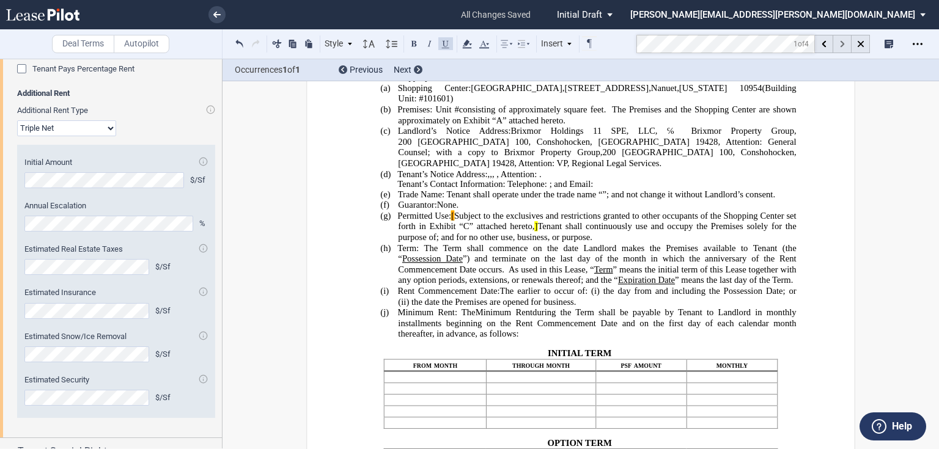
click at [840, 42] on use at bounding box center [842, 44] width 4 height 7
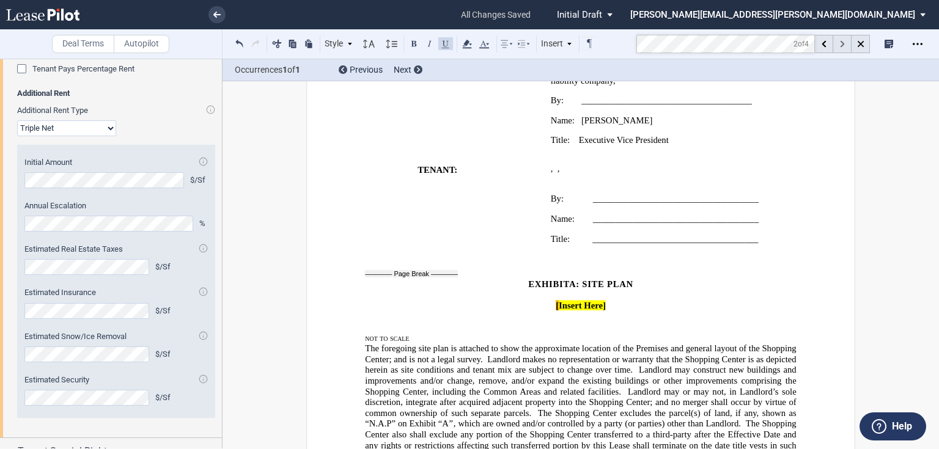
click at [840, 42] on use at bounding box center [842, 44] width 4 height 7
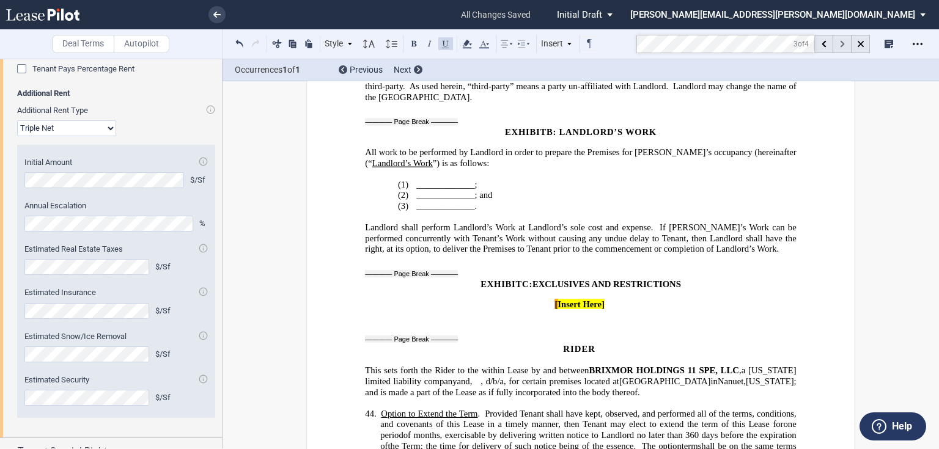
click at [840, 42] on use at bounding box center [842, 44] width 4 height 7
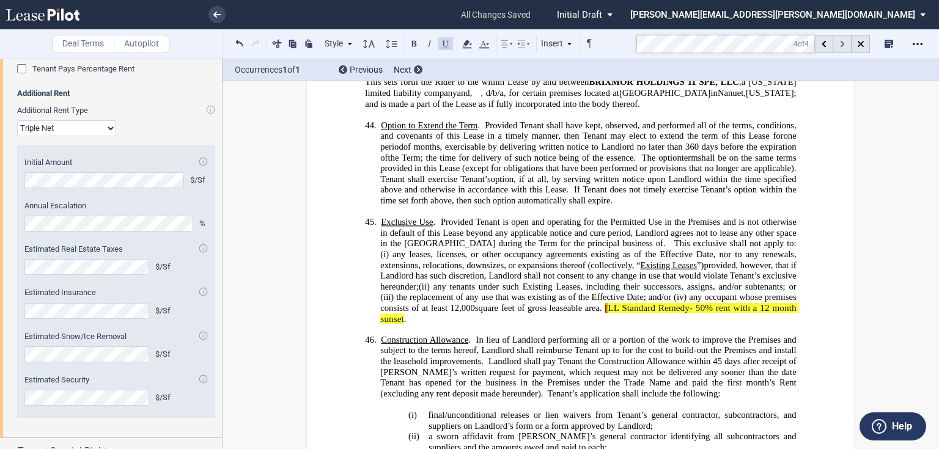
scroll to position [8078, 0]
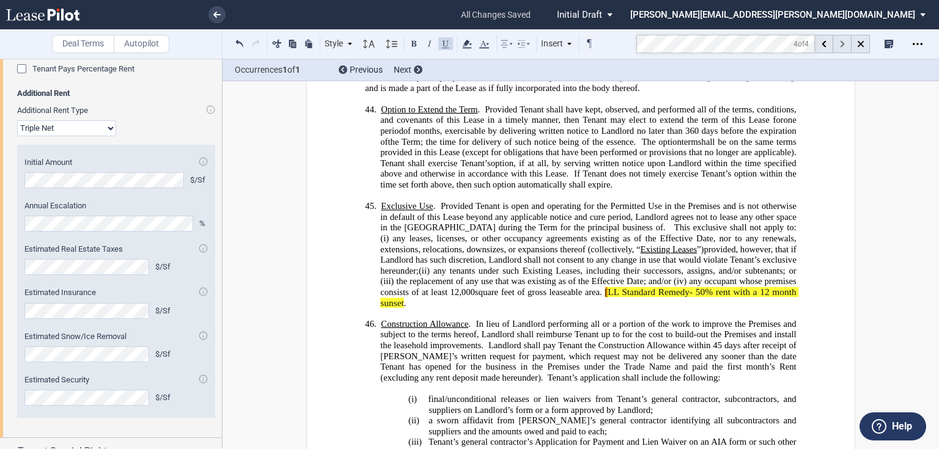
click at [840, 42] on use at bounding box center [842, 44] width 4 height 7
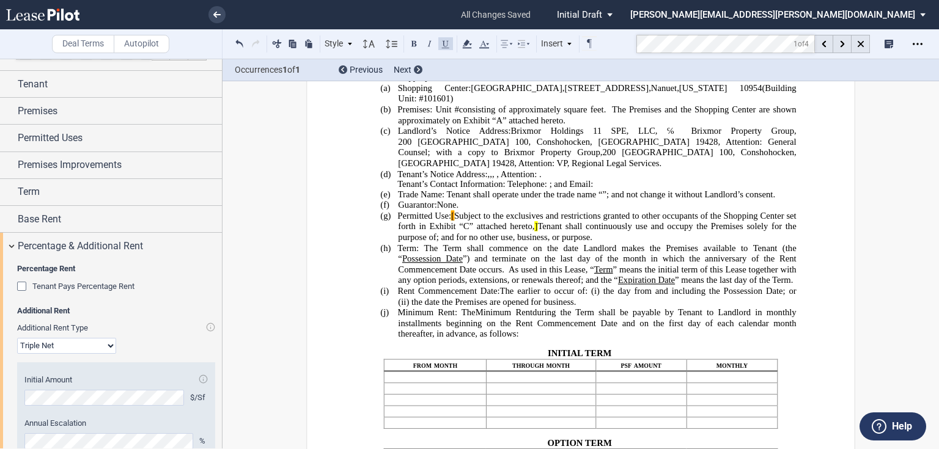
scroll to position [0, 0]
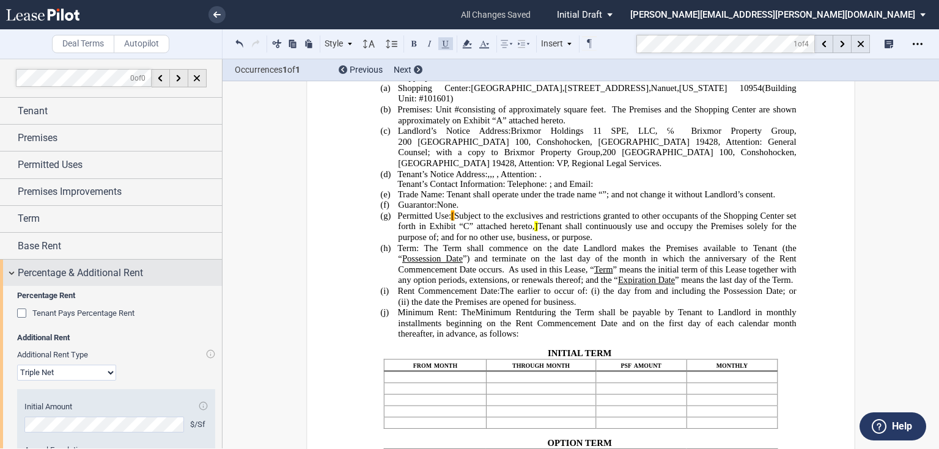
click at [63, 276] on span "Percentage & Additional Rent" at bounding box center [80, 273] width 125 height 15
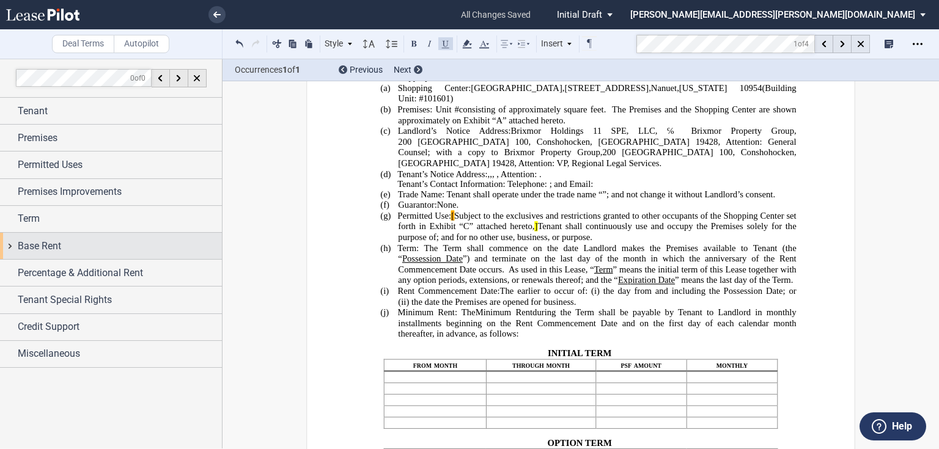
click at [36, 241] on span "Base Rent" at bounding box center [39, 246] width 43 height 15
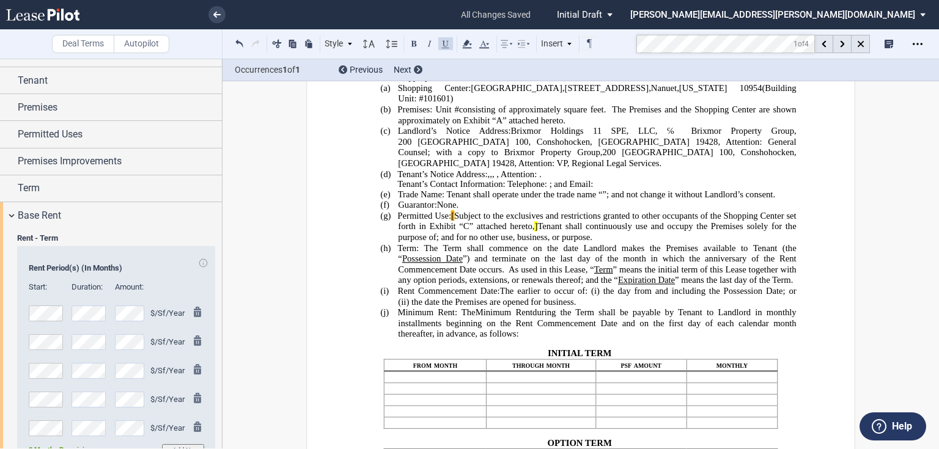
scroll to position [15, 0]
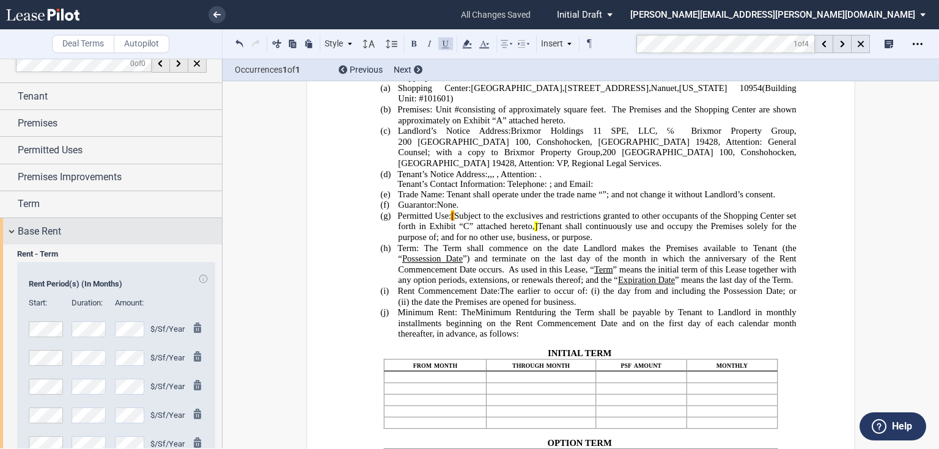
click at [60, 232] on span "Base Rent" at bounding box center [39, 231] width 43 height 15
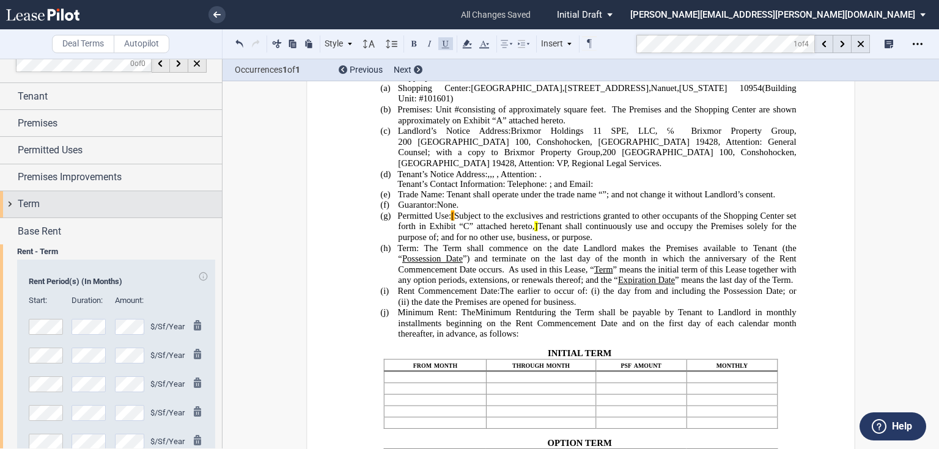
scroll to position [0, 0]
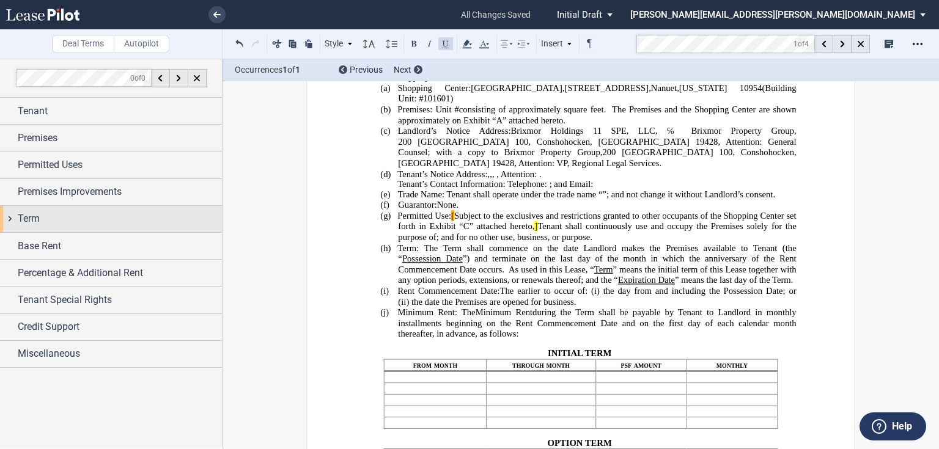
click at [43, 221] on div "Term" at bounding box center [120, 218] width 204 height 15
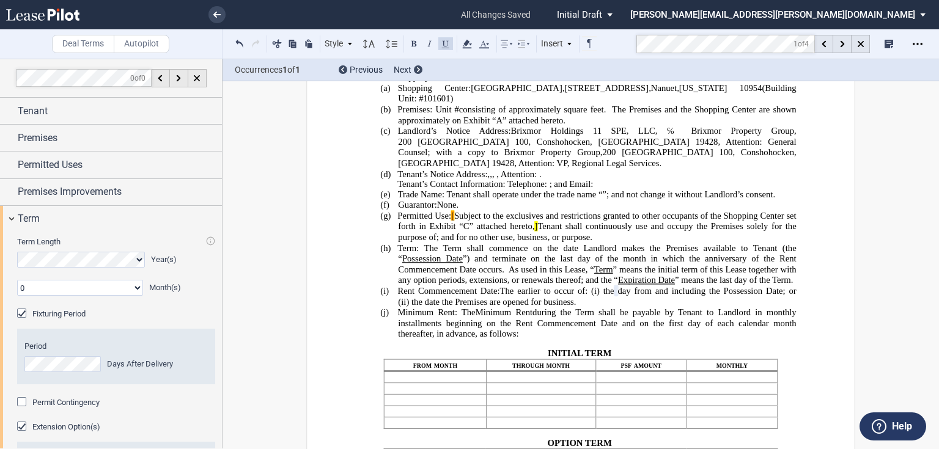
click at [730, 299] on span "day from and including the Possession Date; or (ii)" at bounding box center [598, 296] width 400 height 21
click at [614, 296] on span "the date the Premises are opened for business" at bounding box center [674, 291] width 163 height 10
drag, startPoint x: 543, startPoint y: 225, endPoint x: 565, endPoint y: 225, distance: 22.0
click at [545, 225] on span "Tenant shall continuously use and occupy the Premises solely for the purpose of" at bounding box center [598, 231] width 400 height 21
click at [520, 264] on span "”) and terminate on the last day of the month in which the" at bounding box center [581, 259] width 237 height 10
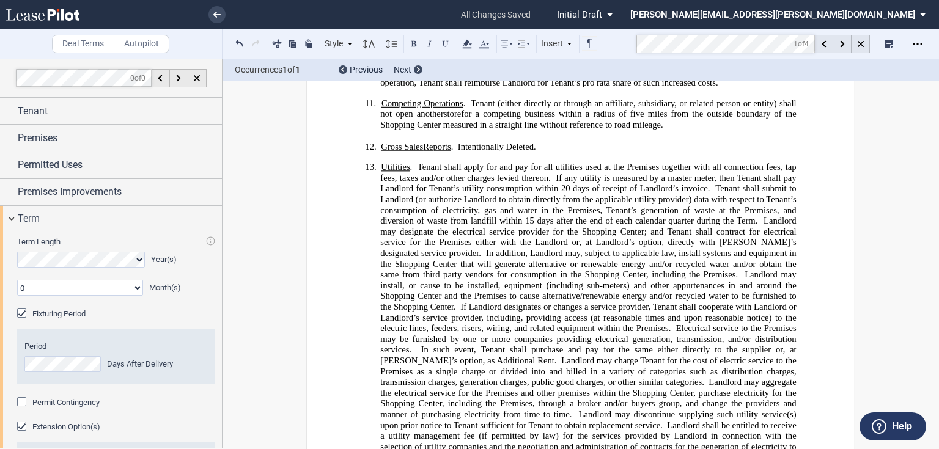
scroll to position [2471, 0]
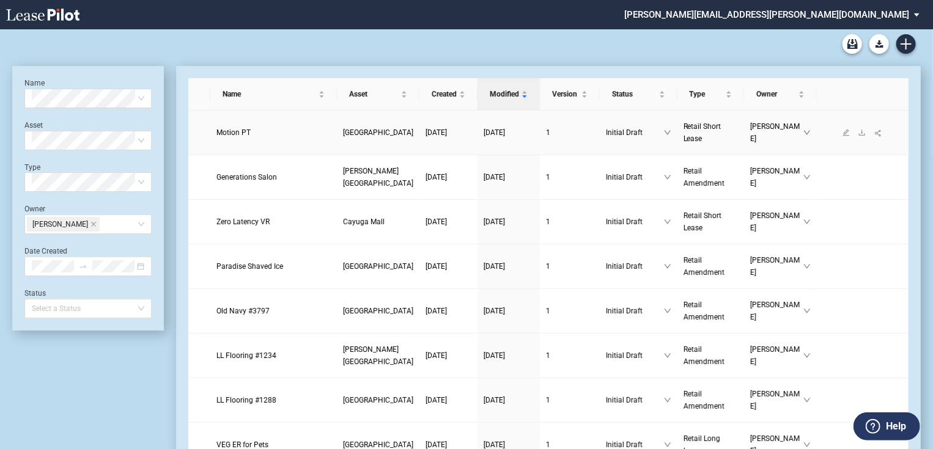
click at [273, 125] on td "Motion PT" at bounding box center [273, 133] width 126 height 45
click at [241, 134] on span "Motion PT" at bounding box center [233, 132] width 34 height 9
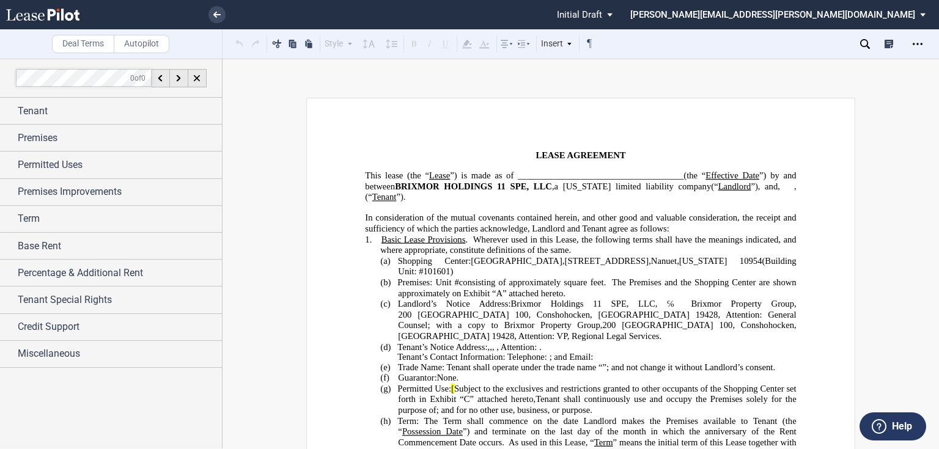
click at [549, 288] on span "” attached hereto." at bounding box center [533, 293] width 63 height 10
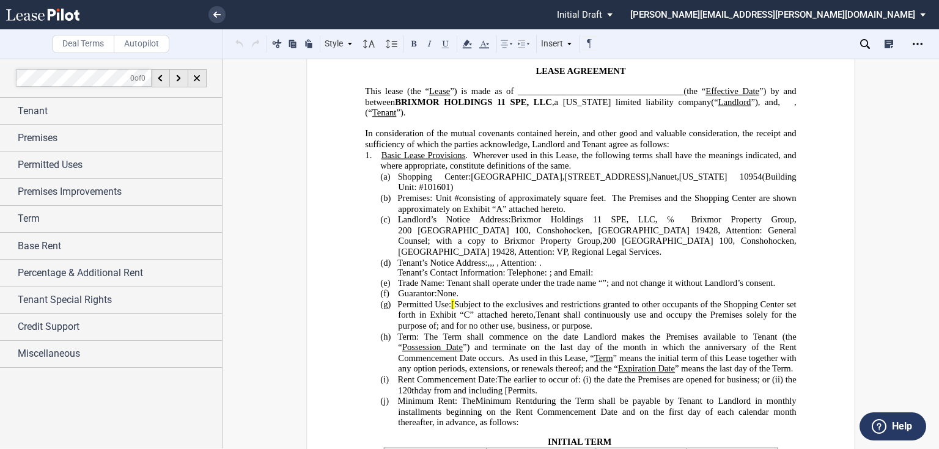
scroll to position [98, 0]
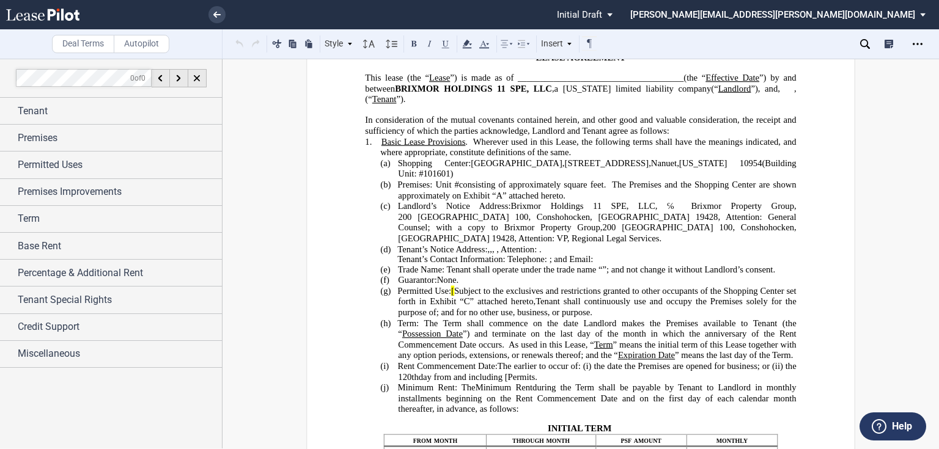
click at [457, 291] on span "Subject to the exclusives and restrictions granted to other occupants of the Sh…" at bounding box center [598, 296] width 400 height 21
click at [403, 280] on span "Guarantor:" at bounding box center [417, 280] width 39 height 10
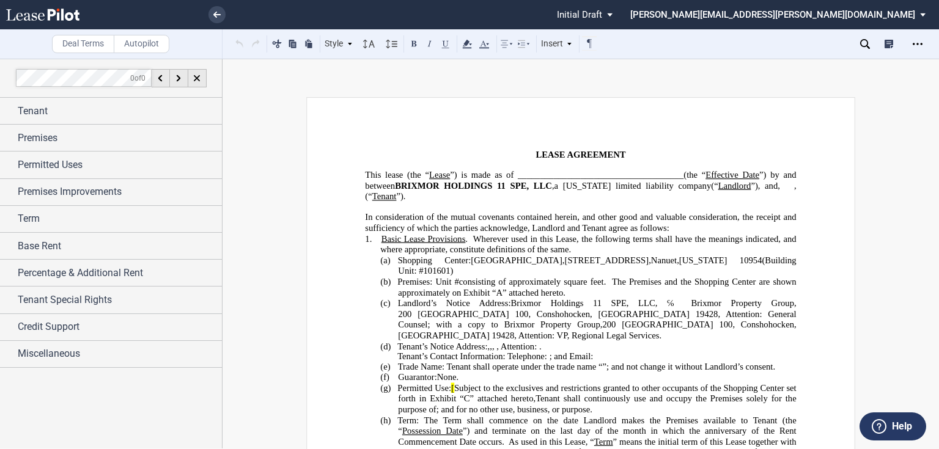
scroll to position [0, 0]
